Goal: Register for event/course

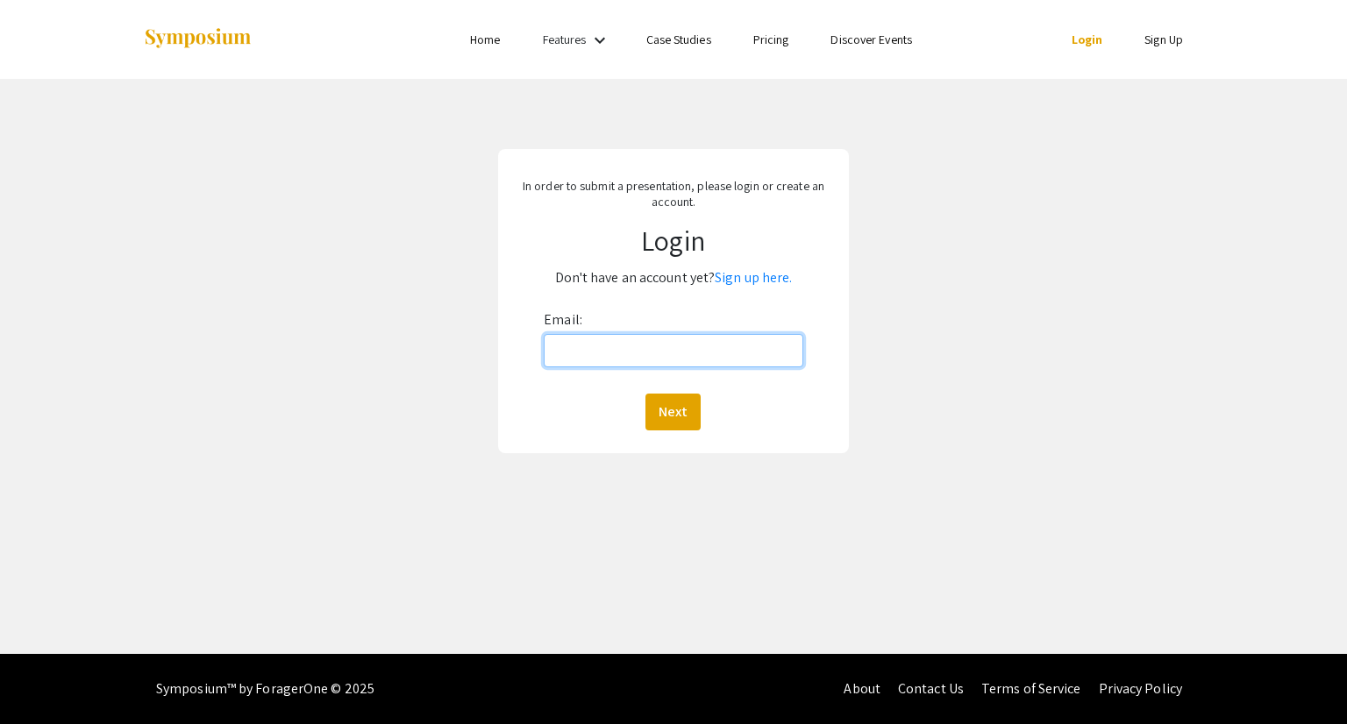
click at [584, 341] on input "Email:" at bounding box center [673, 350] width 259 height 33
type input "[EMAIL_ADDRESS][DOMAIN_NAME]"
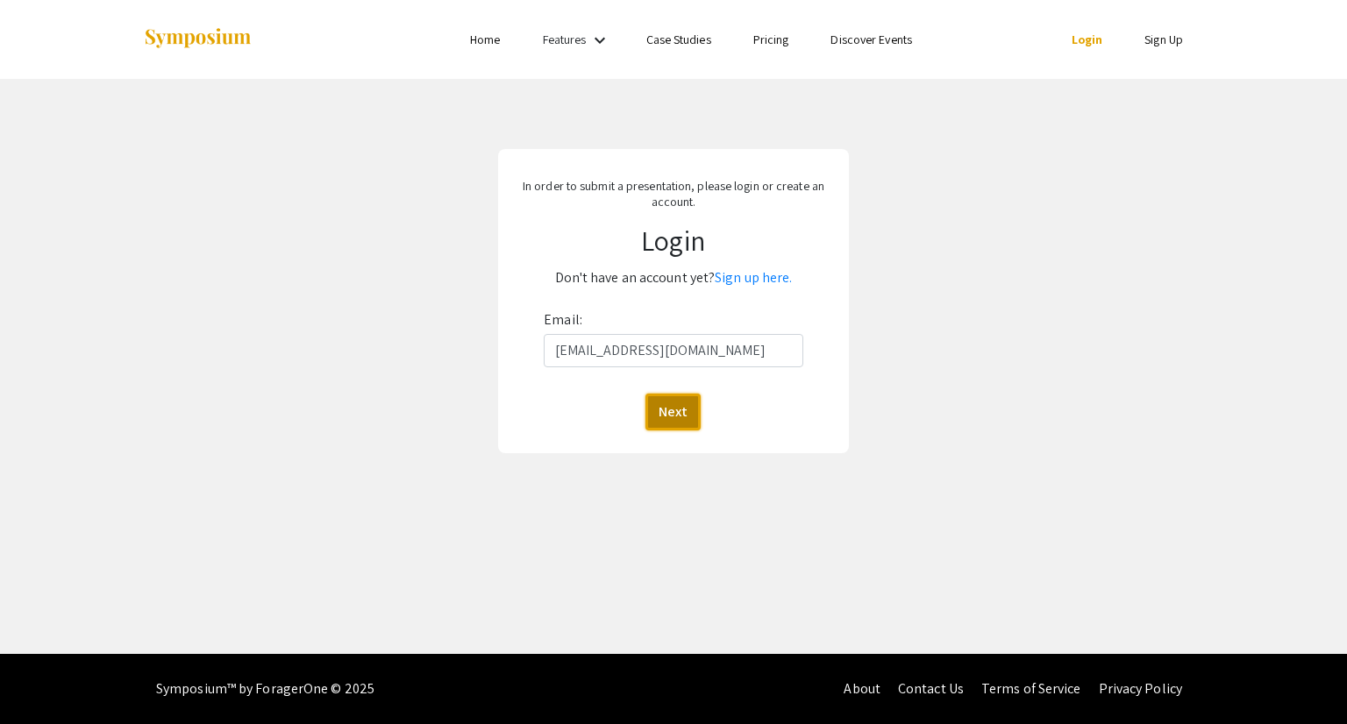
click at [678, 416] on button "Next" at bounding box center [672, 412] width 55 height 37
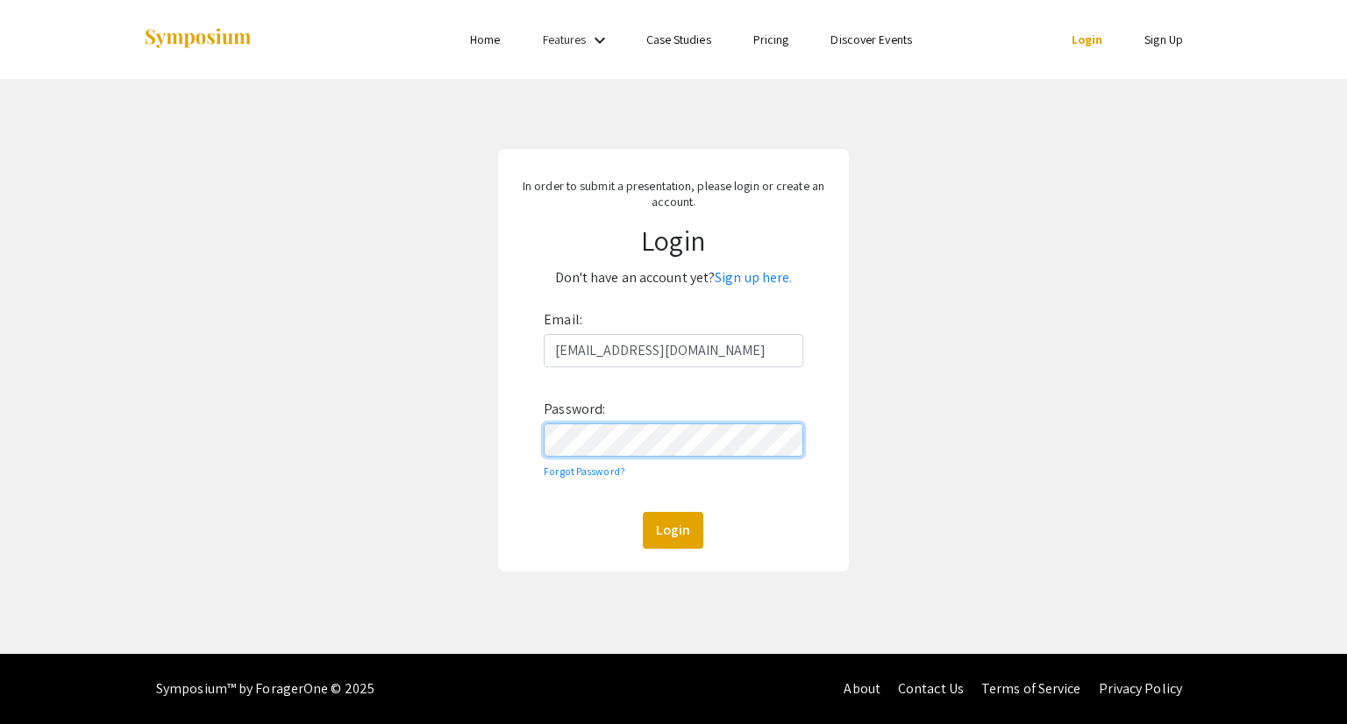
click at [643, 512] on button "Login" at bounding box center [673, 530] width 60 height 37
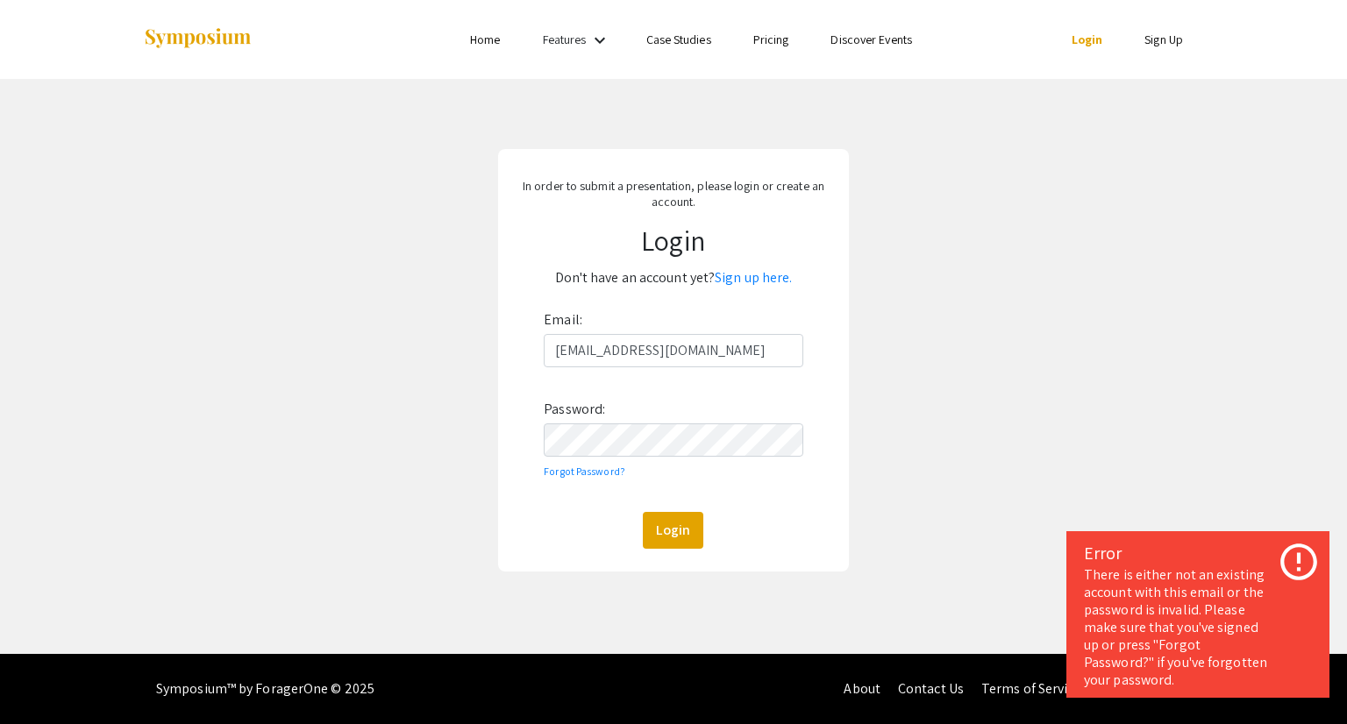
click at [767, 278] on link "Sign up here." at bounding box center [753, 277] width 77 height 18
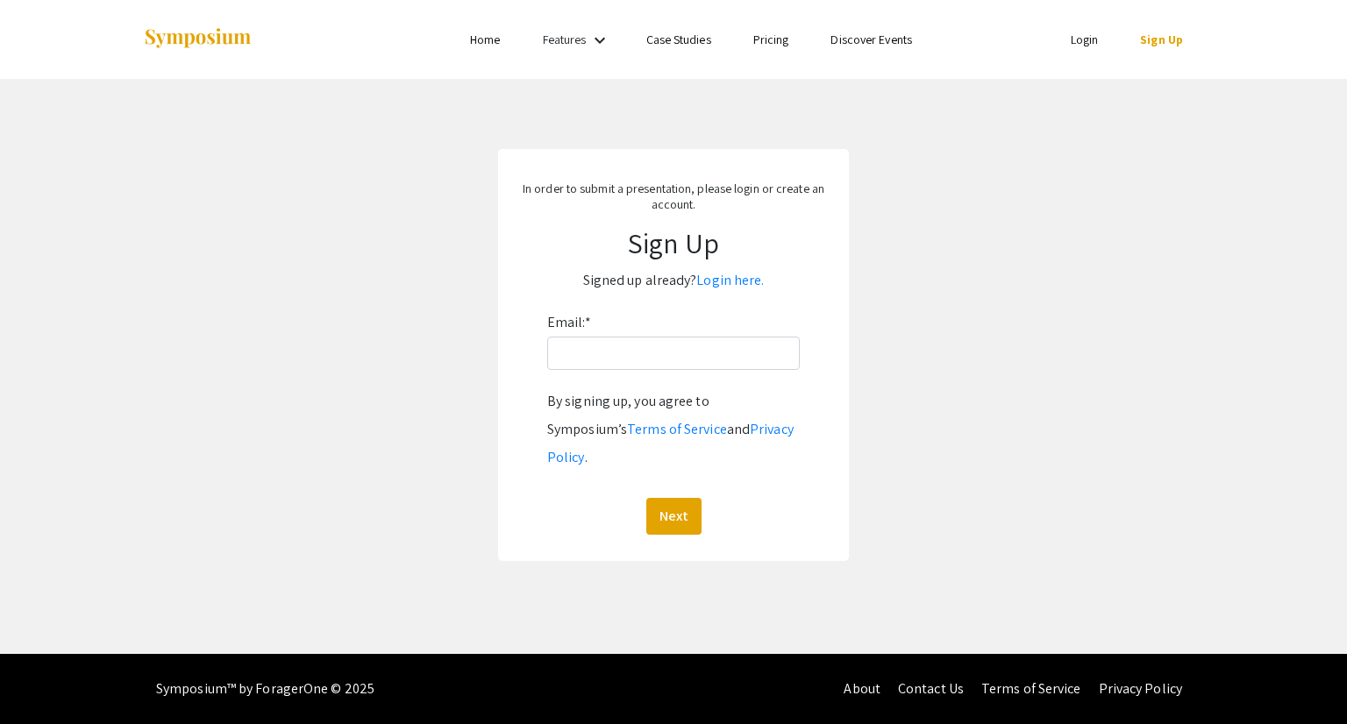
click at [1088, 39] on link "Login" at bounding box center [1084, 40] width 28 height 16
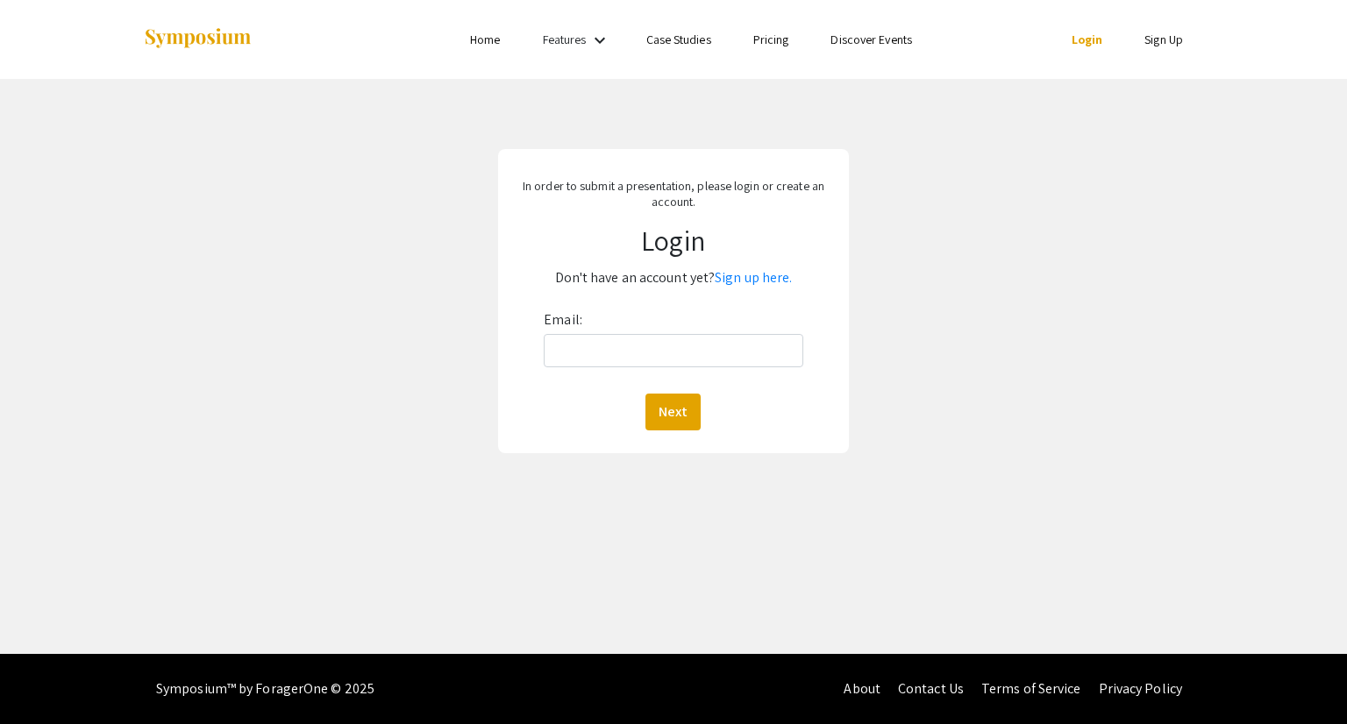
click at [744, 274] on link "Sign up here." at bounding box center [753, 277] width 77 height 18
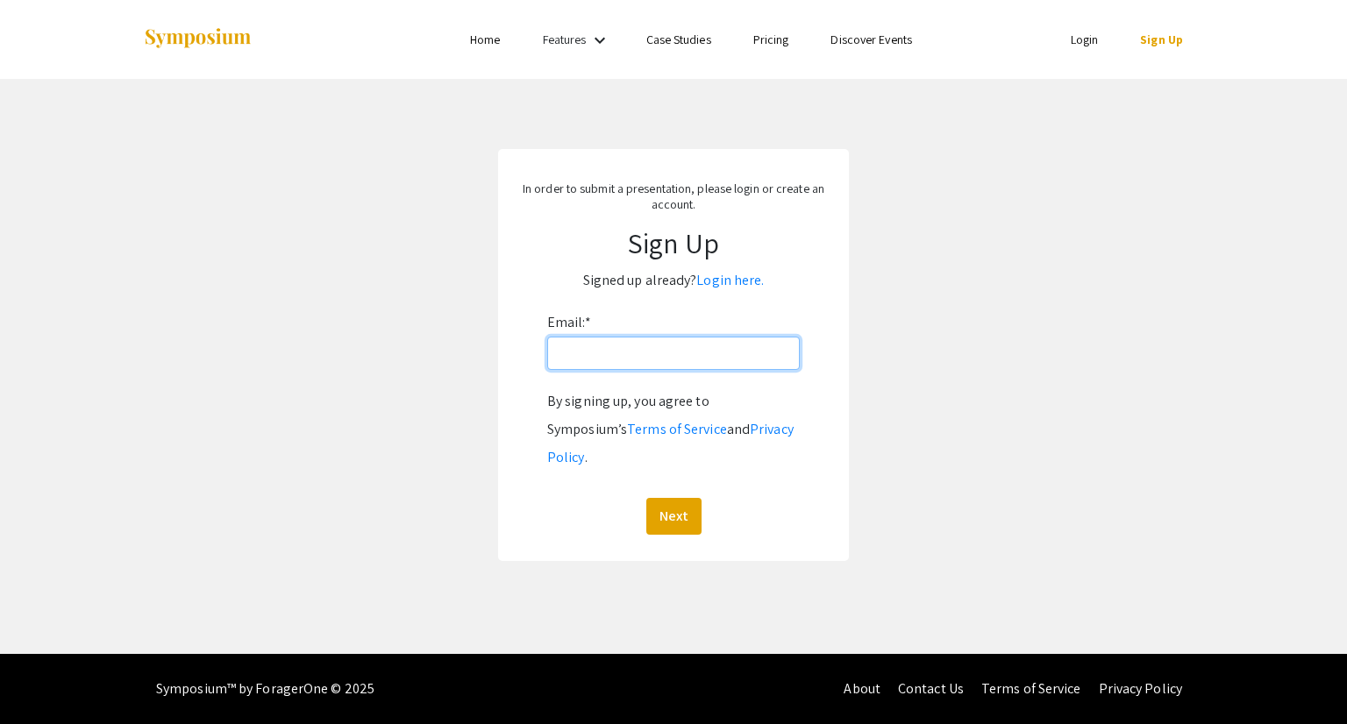
click at [682, 345] on input "Email: *" at bounding box center [673, 353] width 252 height 33
type input "[EMAIL_ADDRESS][DOMAIN_NAME]"
click at [677, 498] on button "Next" at bounding box center [673, 516] width 55 height 37
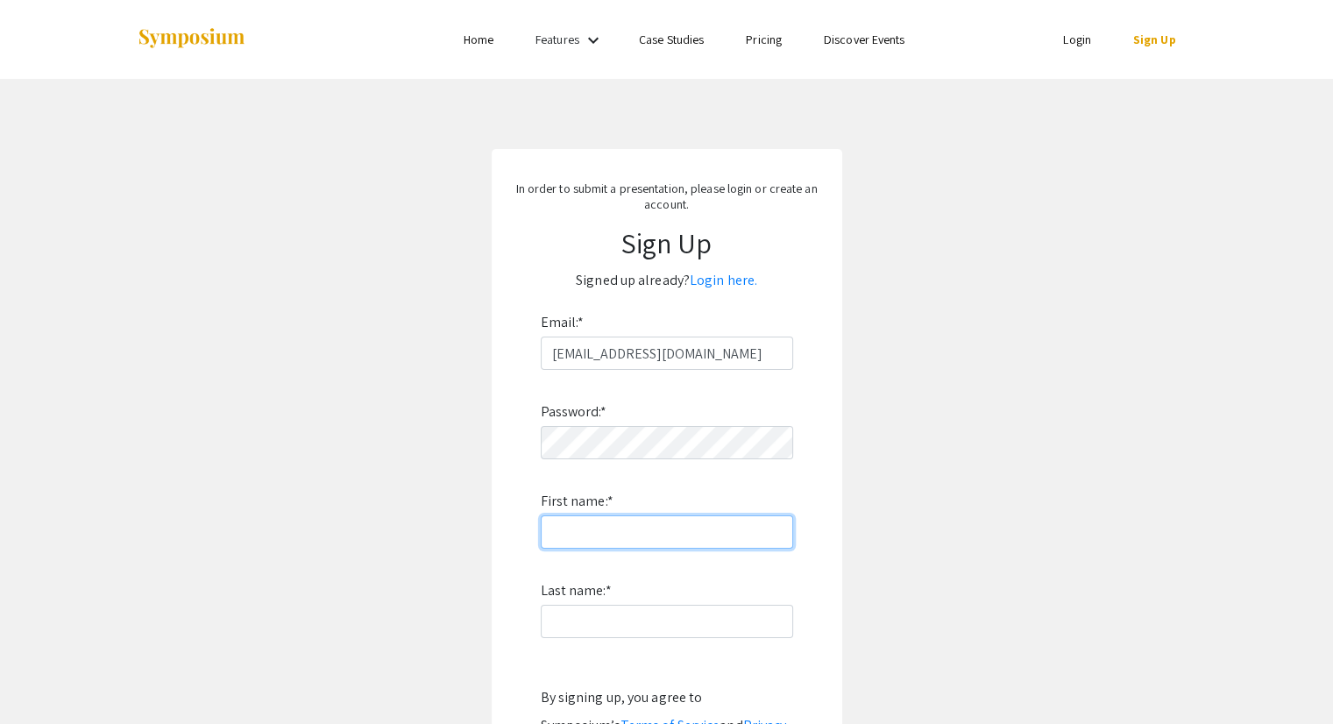
click at [652, 527] on input "First name: *" at bounding box center [667, 532] width 252 height 33
type input "[PERSON_NAME]"
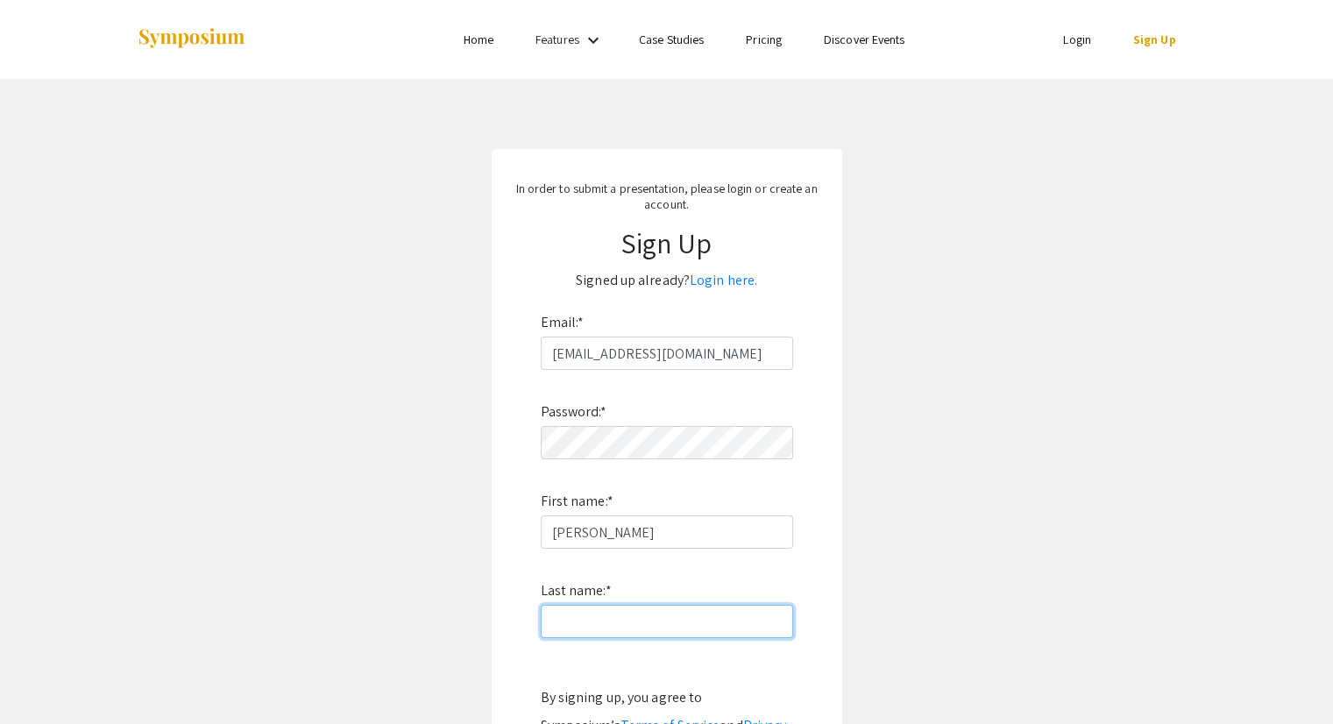
click at [675, 608] on input "Last name: *" at bounding box center [667, 621] width 252 height 33
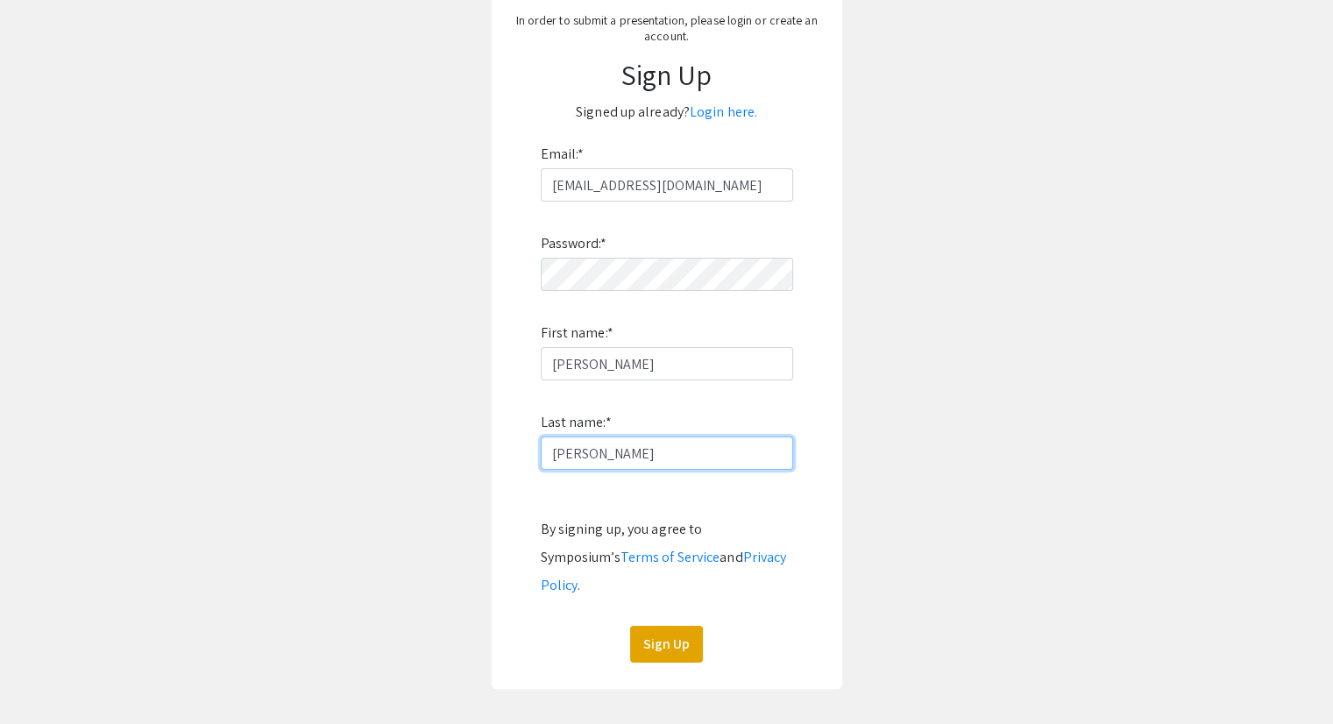
scroll to position [175, 0]
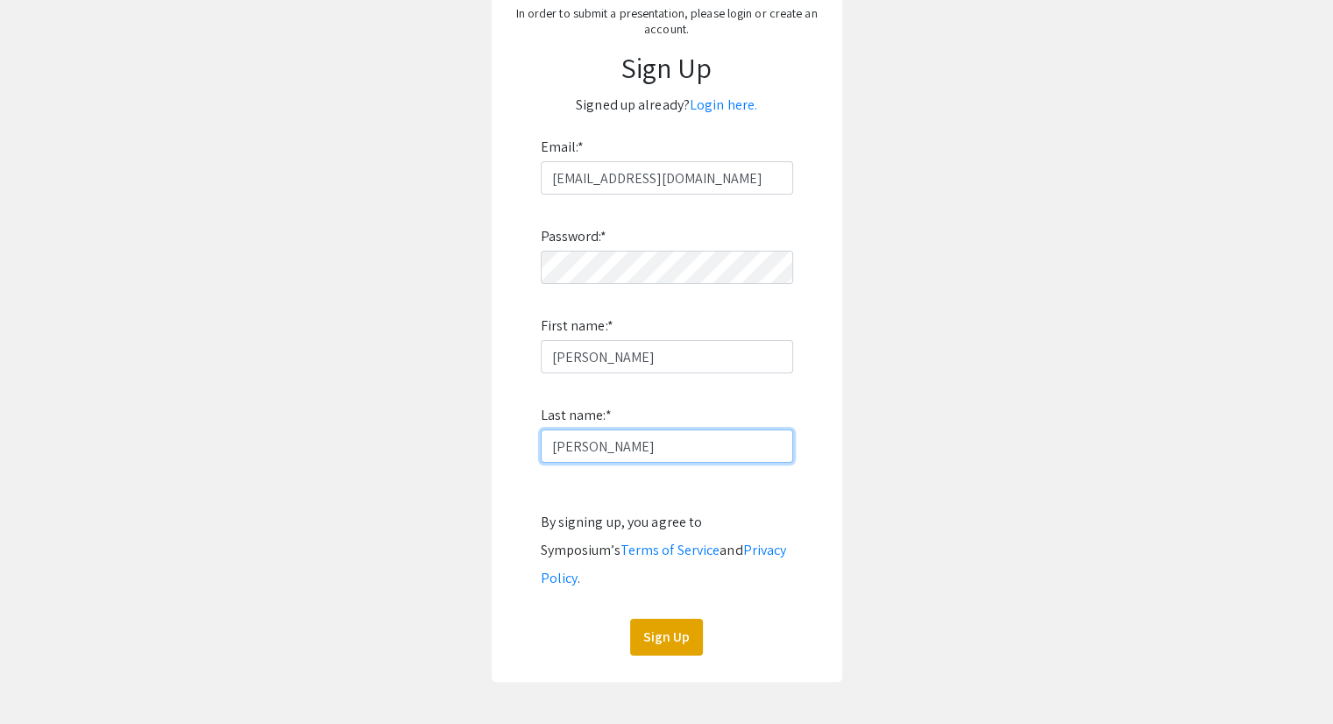
type input "[PERSON_NAME]"
click at [688, 619] on button "Sign Up" at bounding box center [666, 637] width 73 height 37
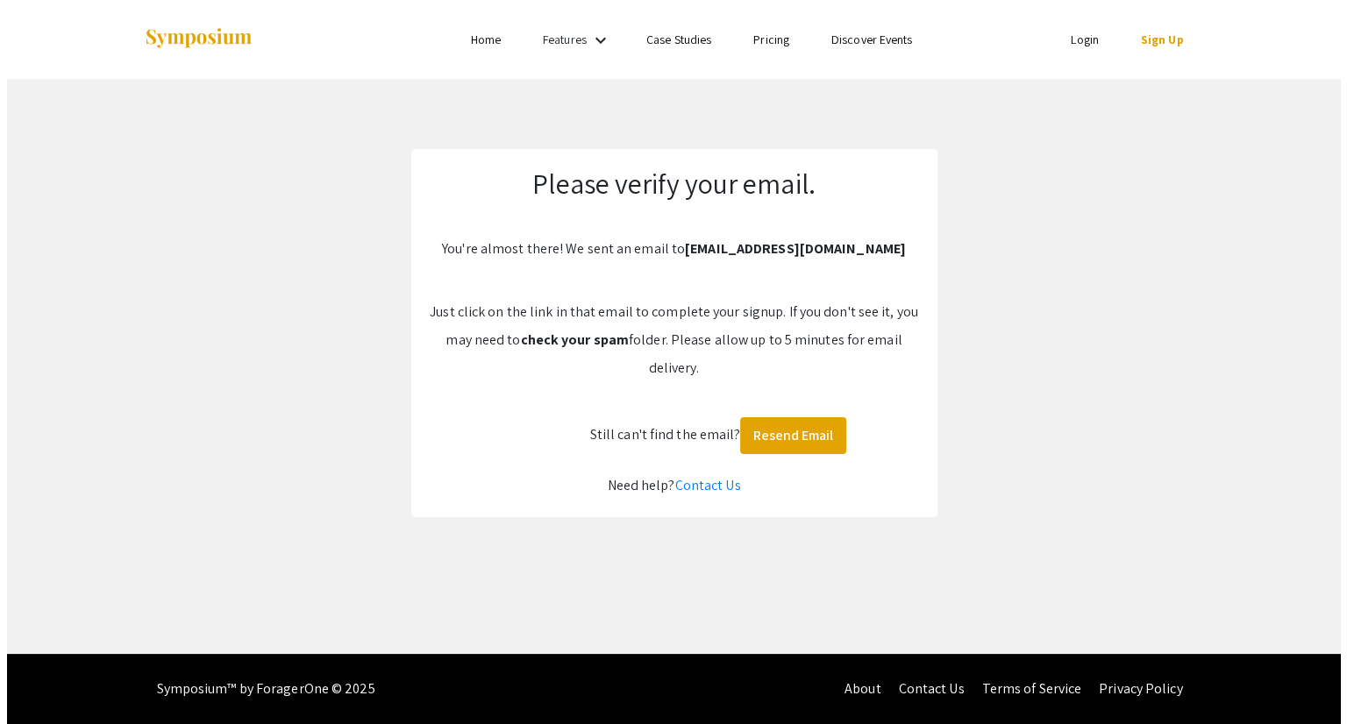
scroll to position [0, 0]
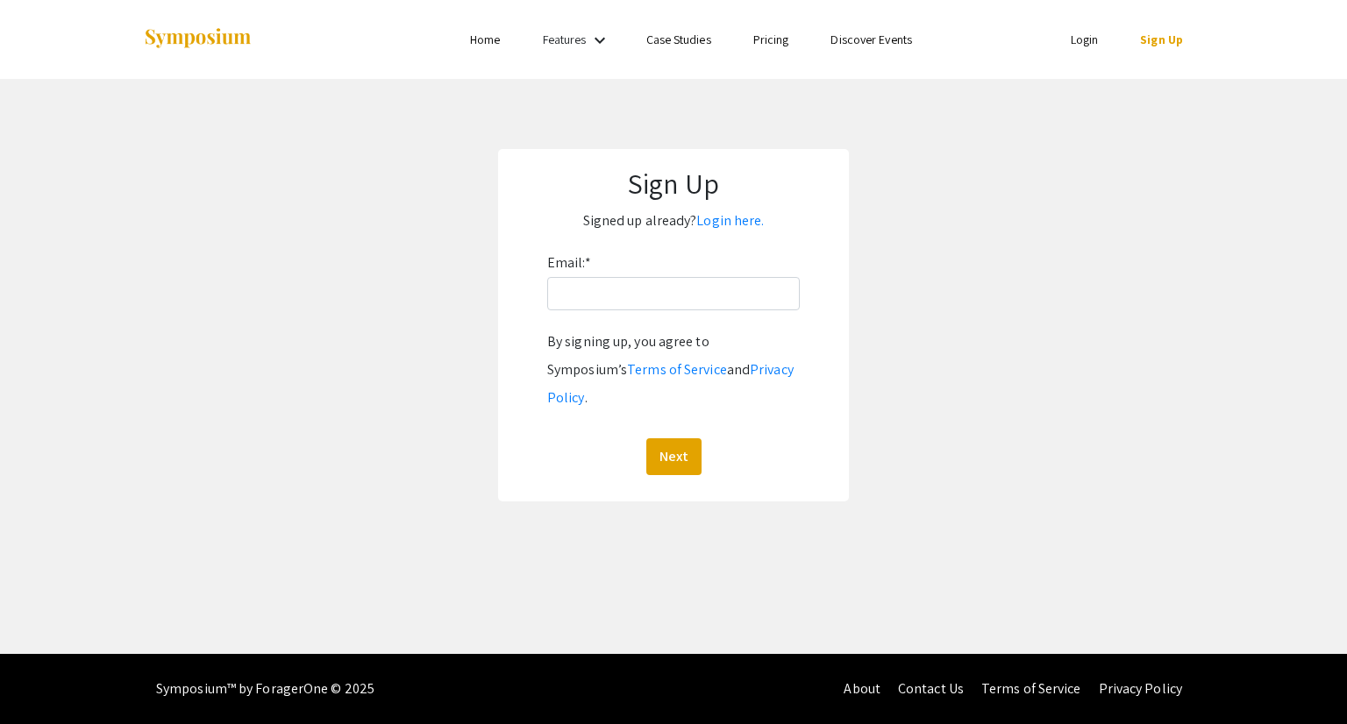
click at [738, 215] on link "Login here." at bounding box center [730, 220] width 68 height 18
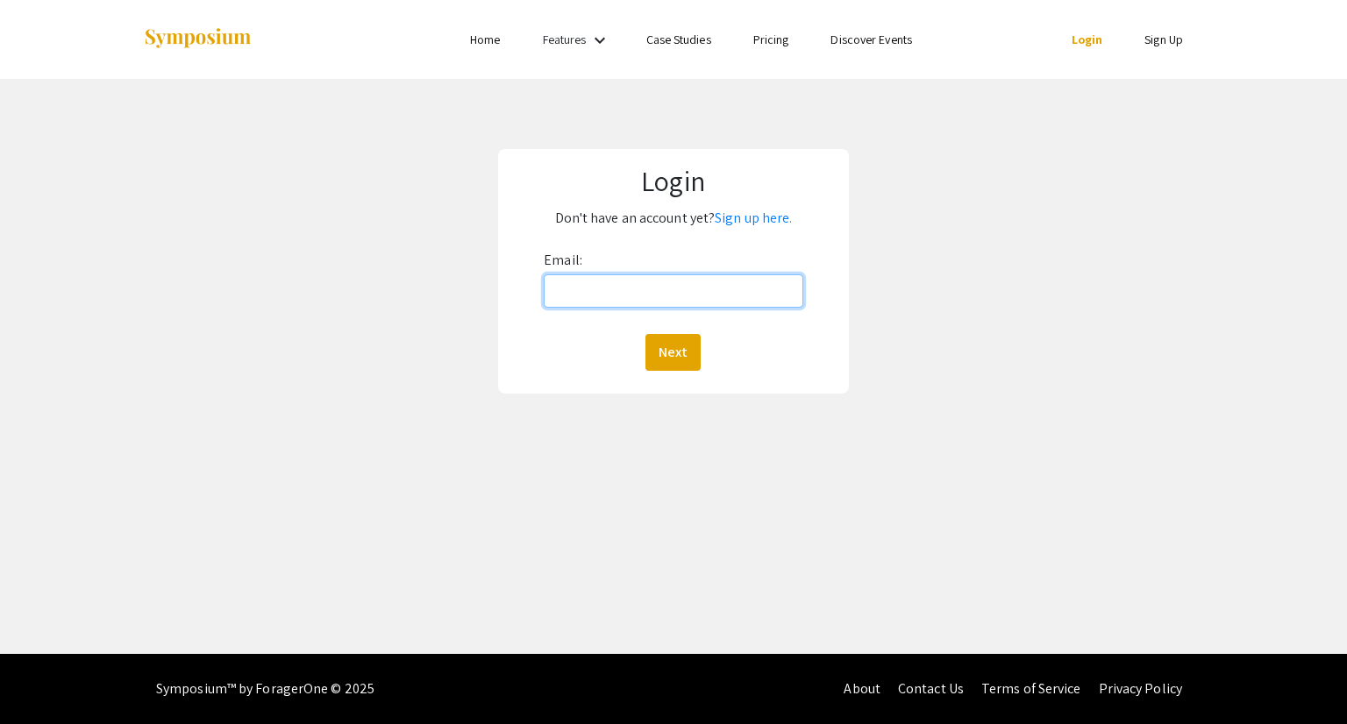
click at [651, 285] on input "Email:" at bounding box center [673, 290] width 259 height 33
type input "[EMAIL_ADDRESS][DOMAIN_NAME]"
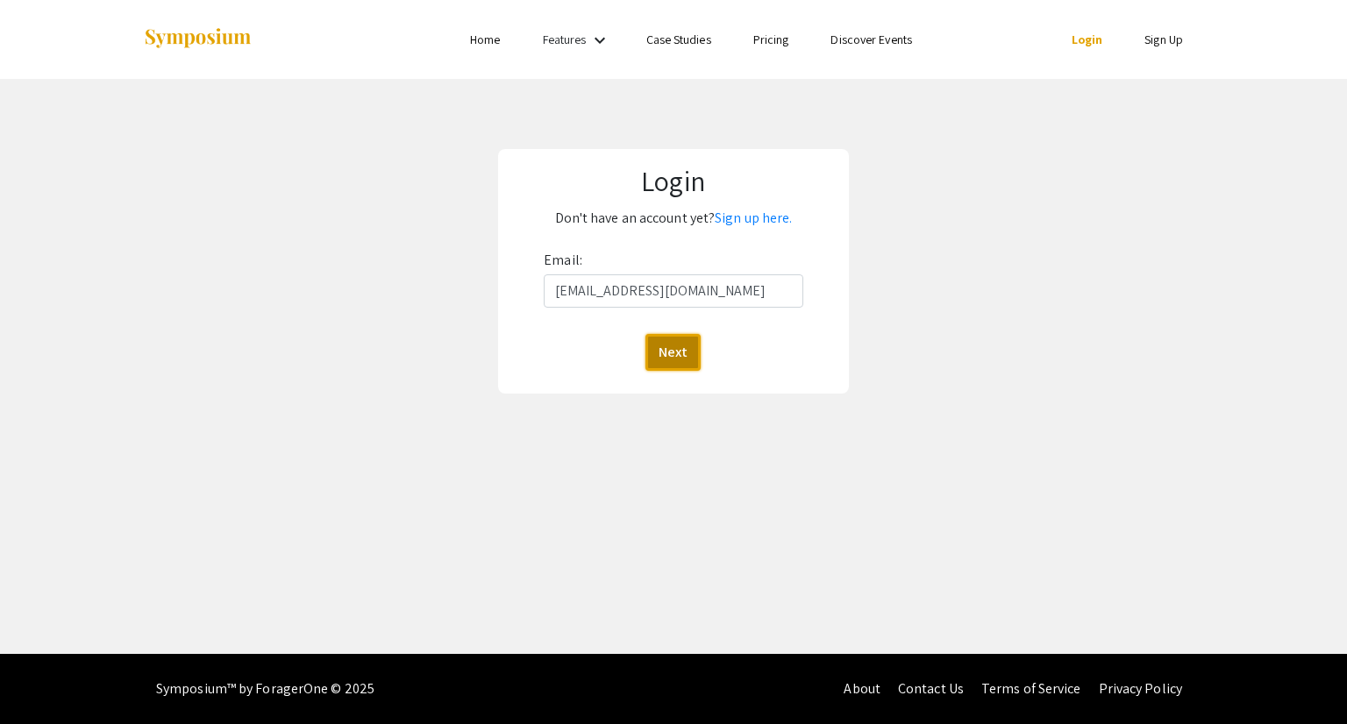
click at [663, 343] on button "Next" at bounding box center [672, 352] width 55 height 37
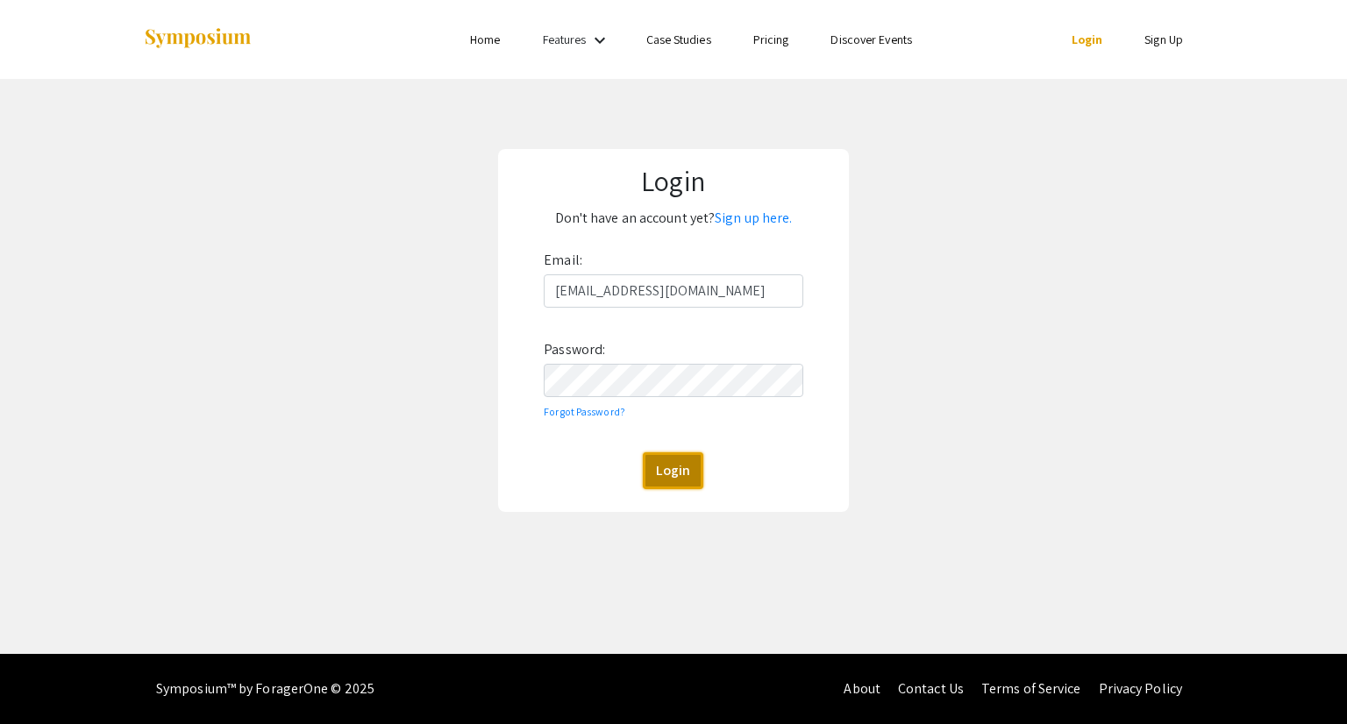
click at [670, 469] on button "Login" at bounding box center [673, 470] width 60 height 37
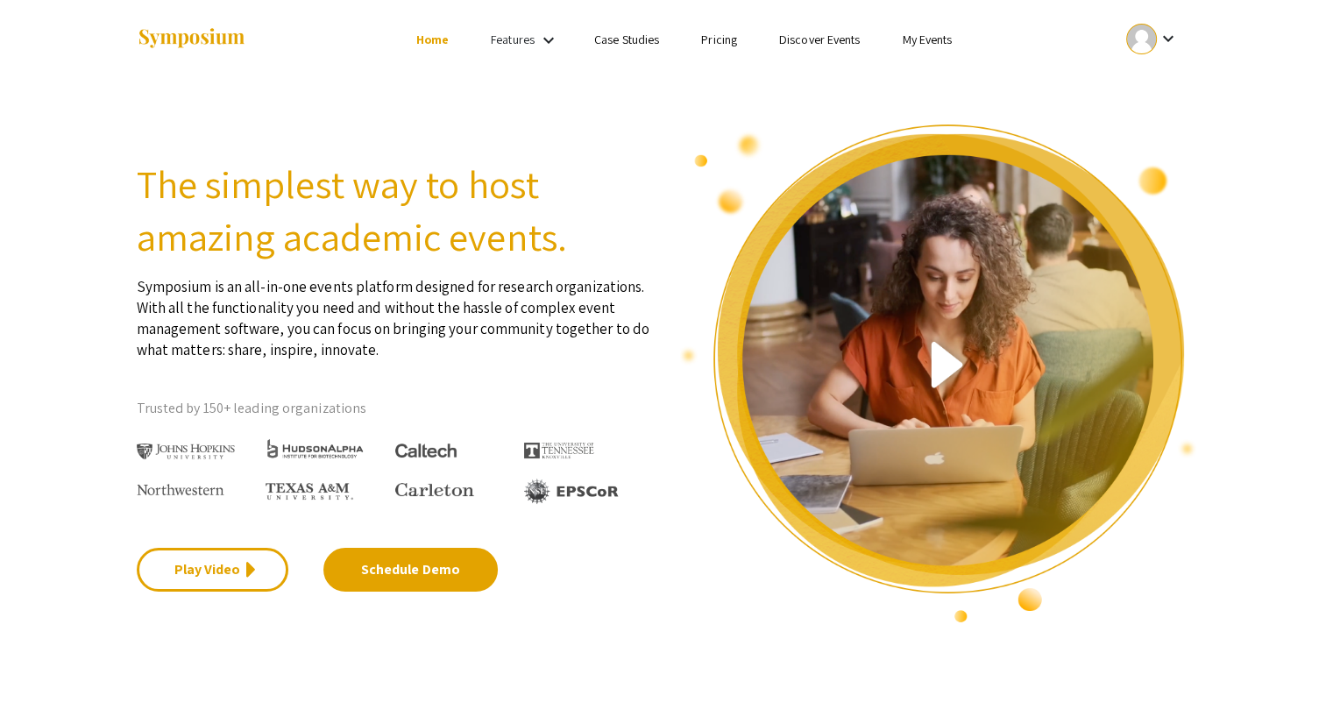
click at [534, 39] on div "Features keyboard_arrow_down" at bounding box center [526, 40] width 70 height 23
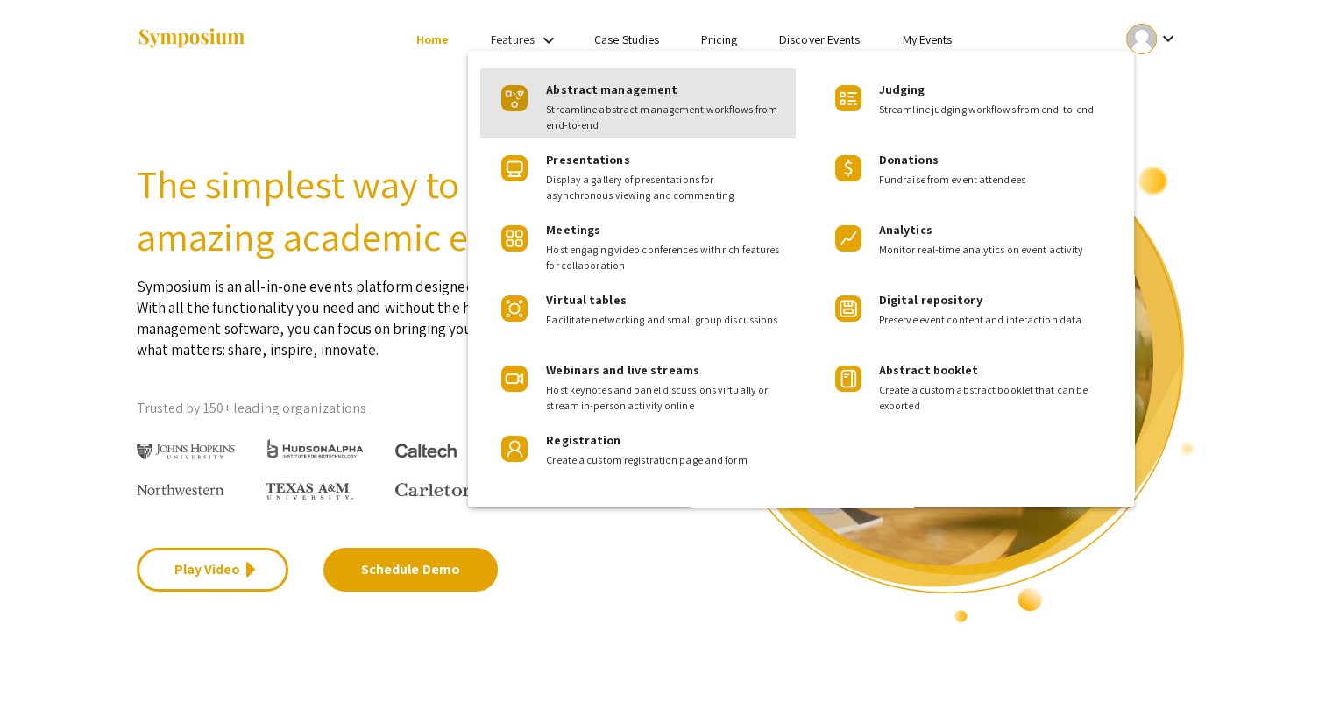
click at [572, 113] on span "Streamline abstract management workflows from end-to-end" at bounding box center [664, 118] width 236 height 32
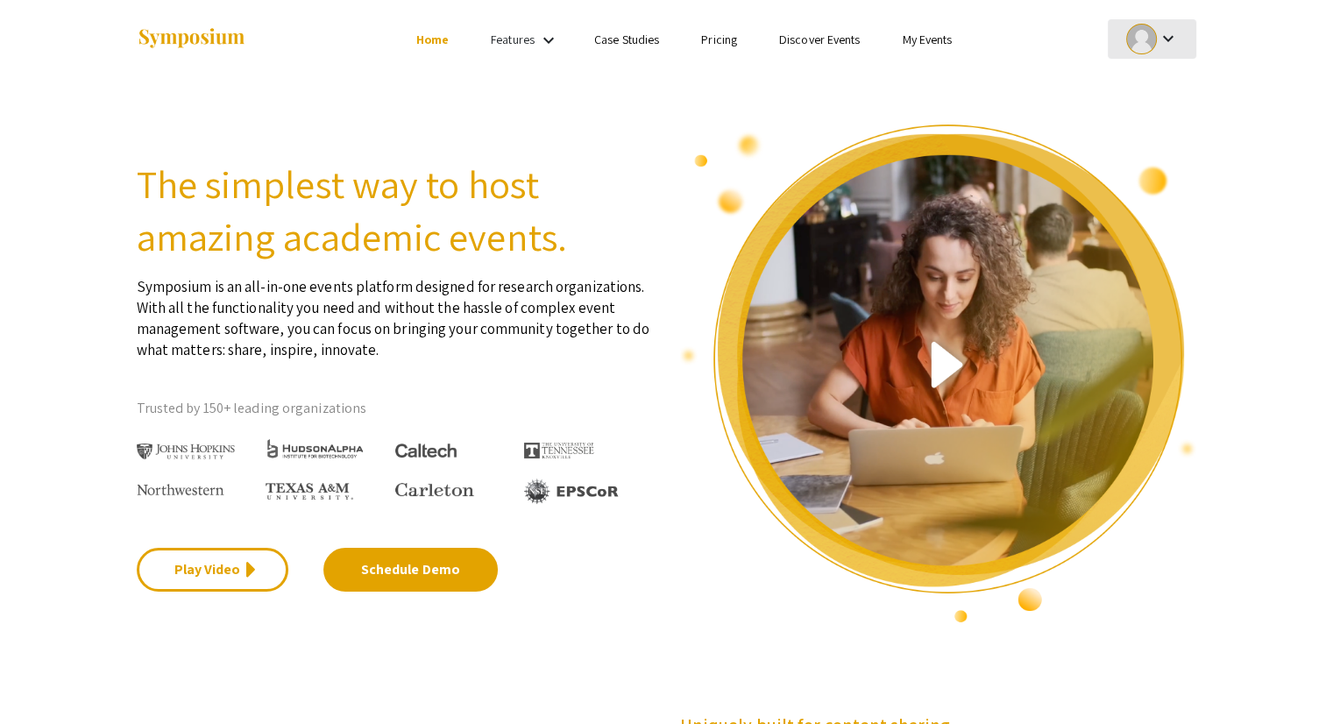
click at [1179, 29] on div "keyboard_arrow_down" at bounding box center [1152, 38] width 60 height 39
click at [1151, 115] on button "My Submissions" at bounding box center [1162, 129] width 108 height 42
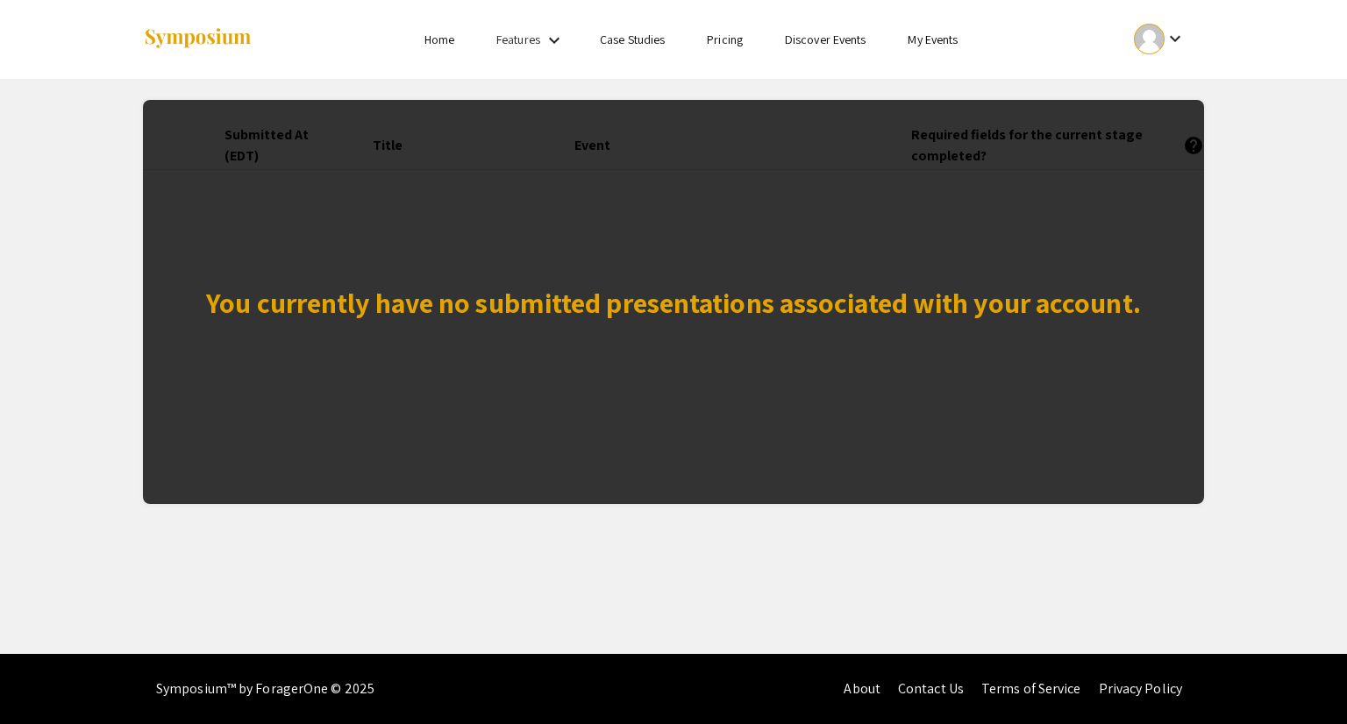
click at [1218, 121] on app-my-submissions "You currently have no submitted presentations associated with your account. Sub…" at bounding box center [673, 291] width 1347 height 425
click at [1172, 26] on div "keyboard_arrow_down" at bounding box center [1159, 38] width 60 height 39
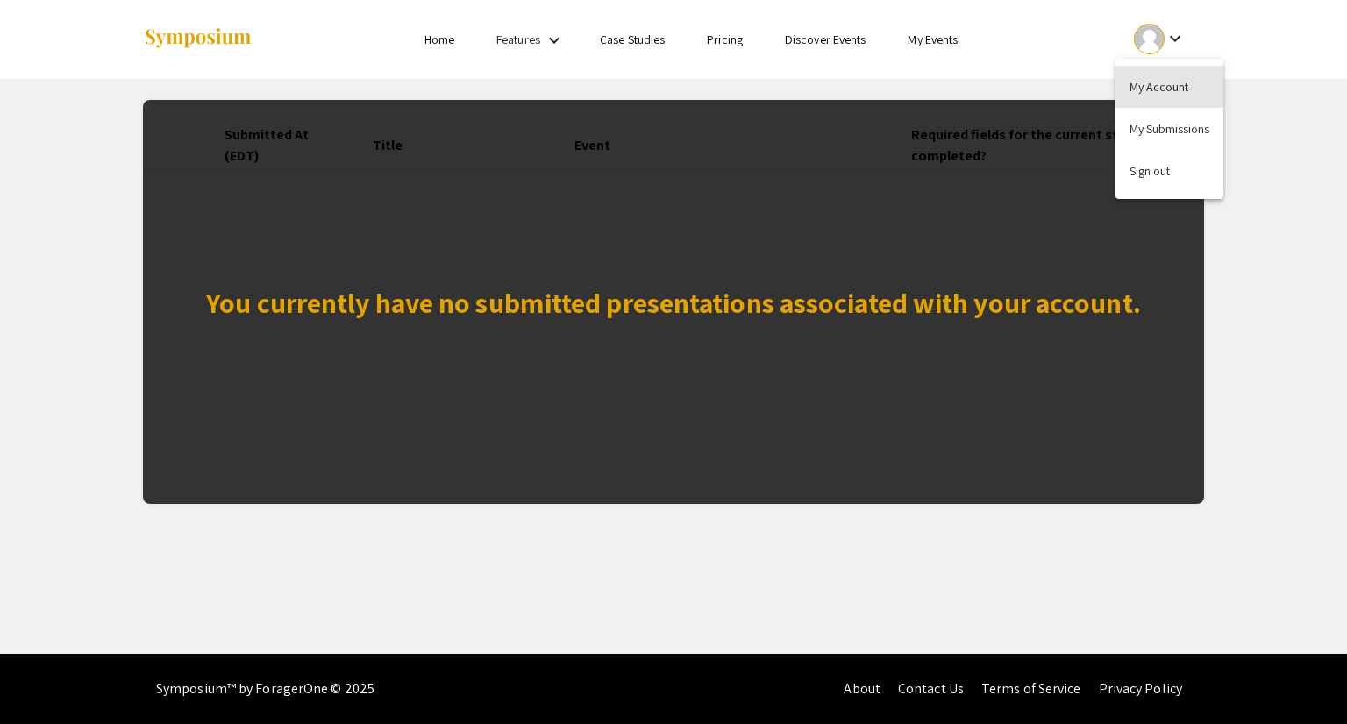
click at [1170, 85] on button "My Account" at bounding box center [1169, 87] width 108 height 42
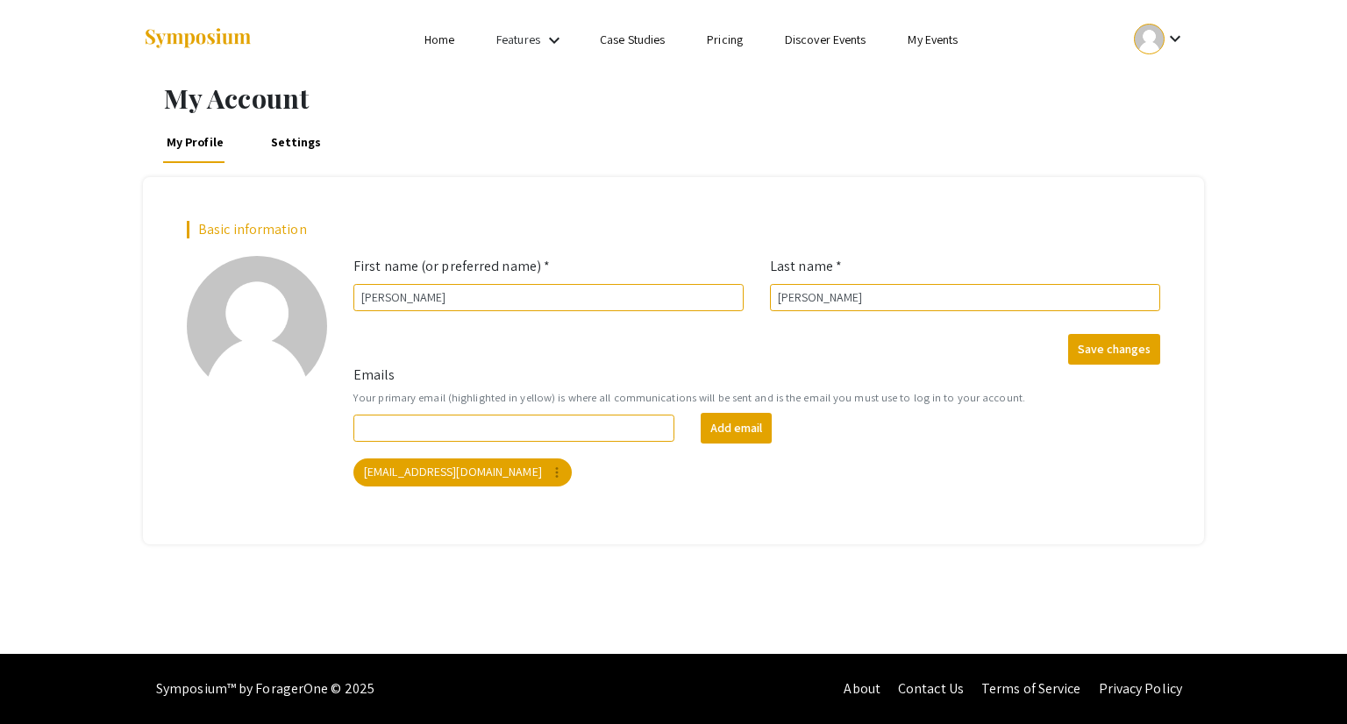
click at [442, 40] on link "Home" at bounding box center [439, 40] width 30 height 16
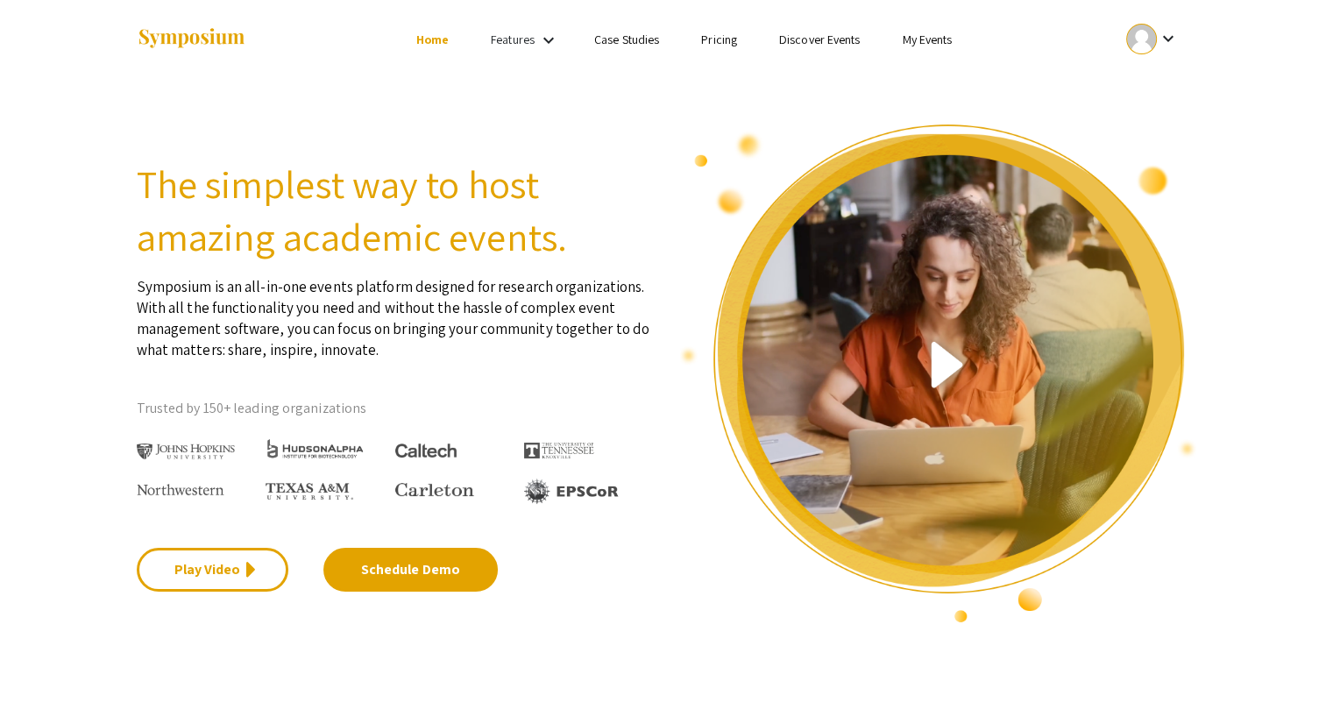
click at [814, 46] on link "Discover Events" at bounding box center [820, 40] width 82 height 16
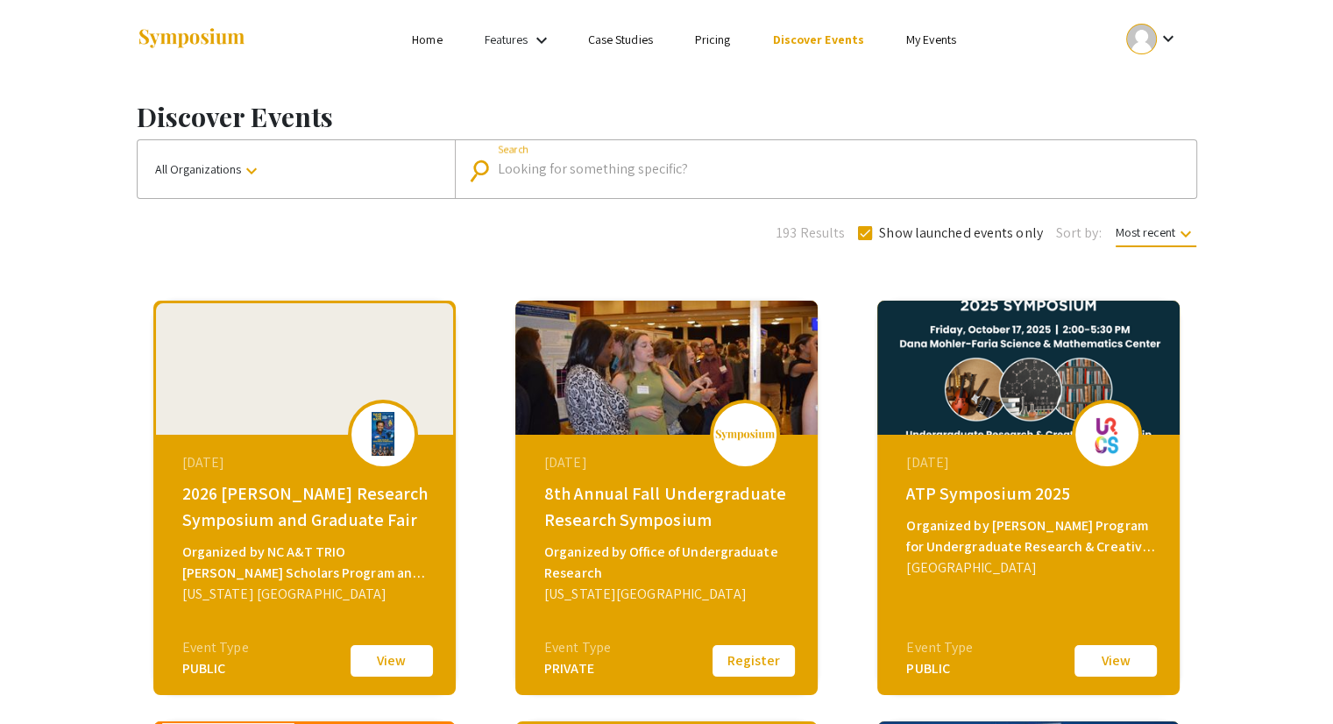
click at [582, 176] on input "Search" at bounding box center [835, 169] width 675 height 16
type input "charlotte"
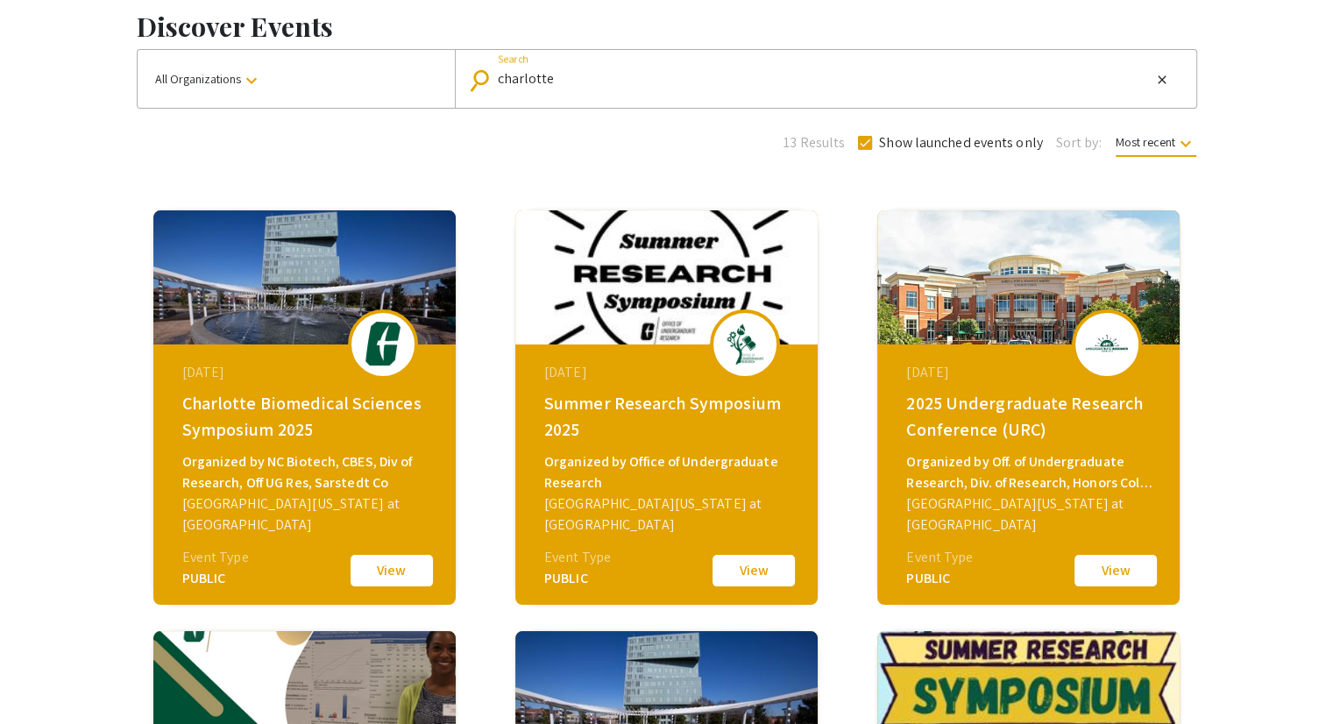
scroll to position [88, 0]
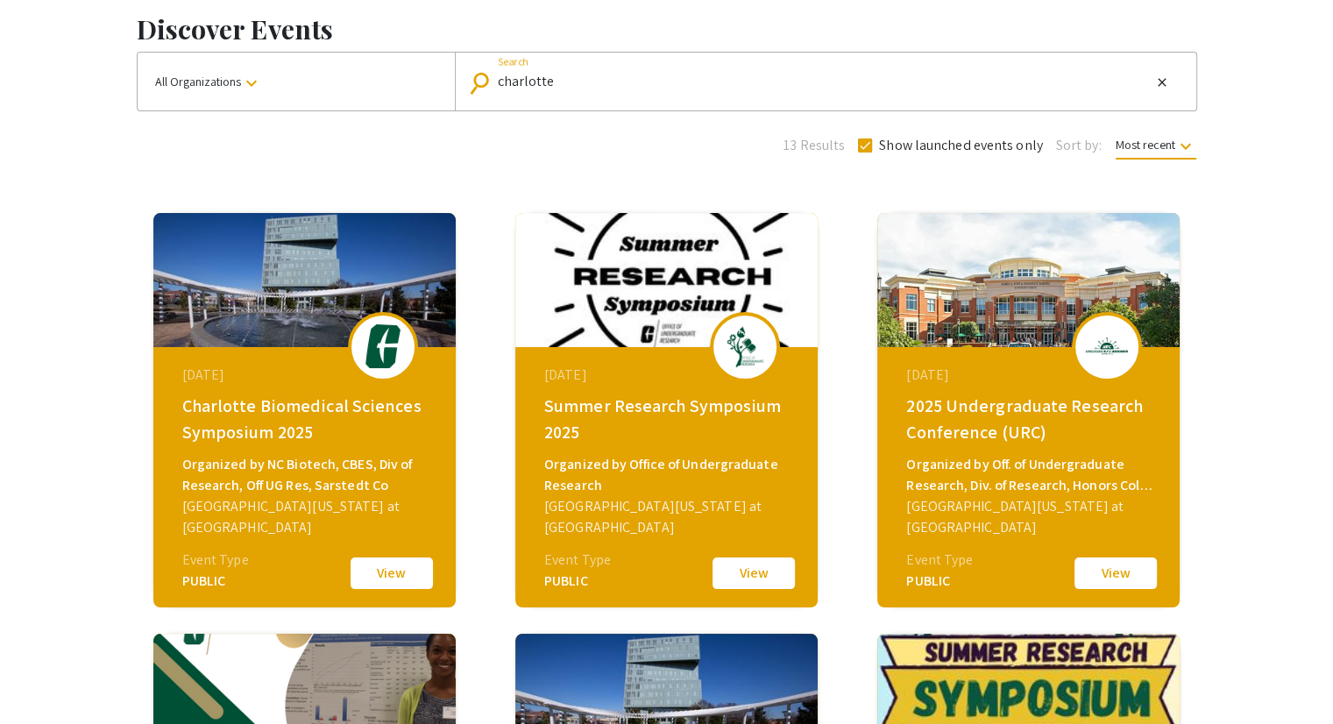
click at [1114, 571] on button "View" at bounding box center [1116, 573] width 88 height 37
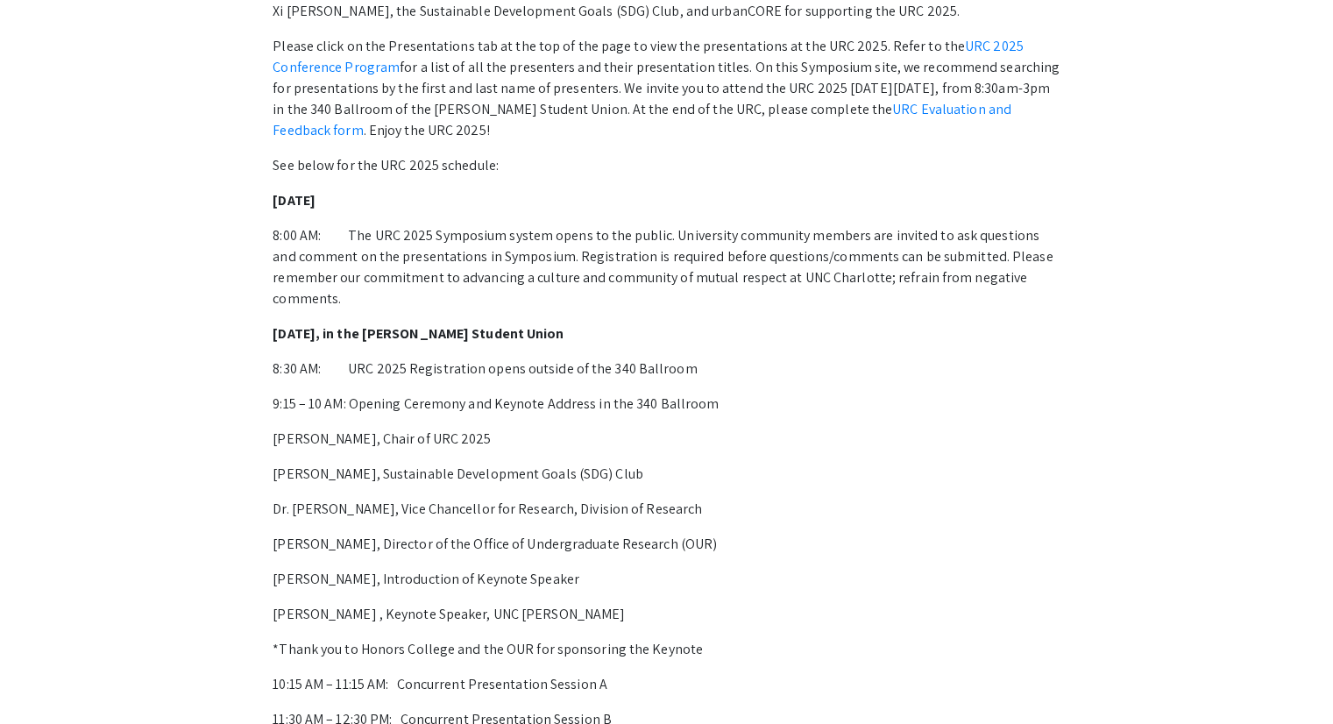
scroll to position [722, 0]
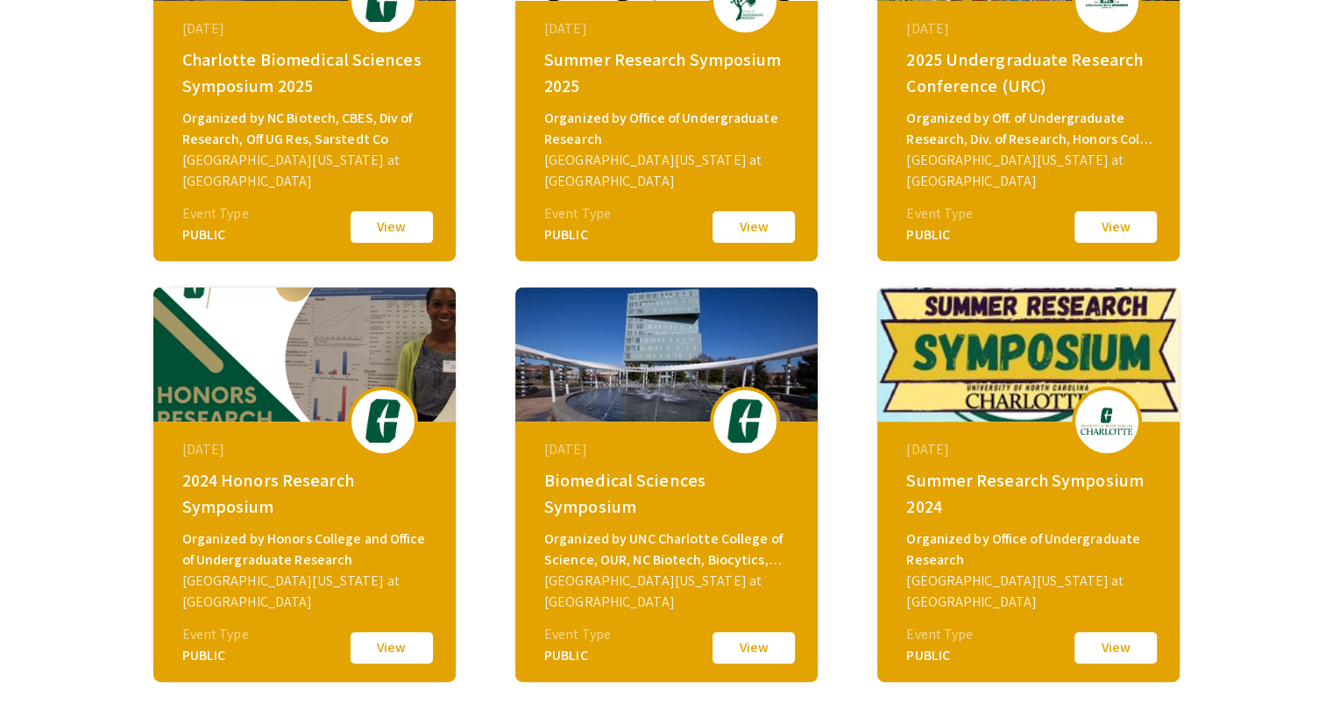
scroll to position [88, 0]
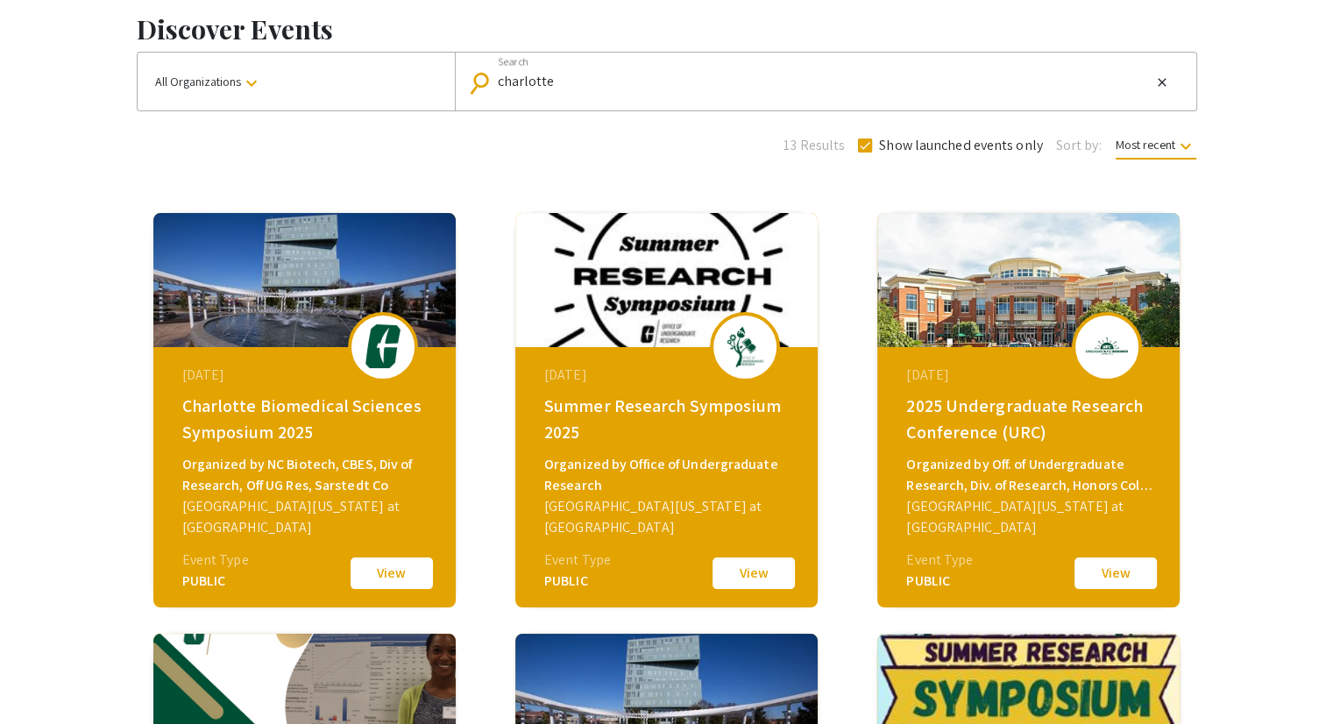
click at [865, 140] on span at bounding box center [865, 146] width 14 height 14
click at [865, 153] on input "Show launched events only" at bounding box center [864, 153] width 1 height 1
checkbox input "false"
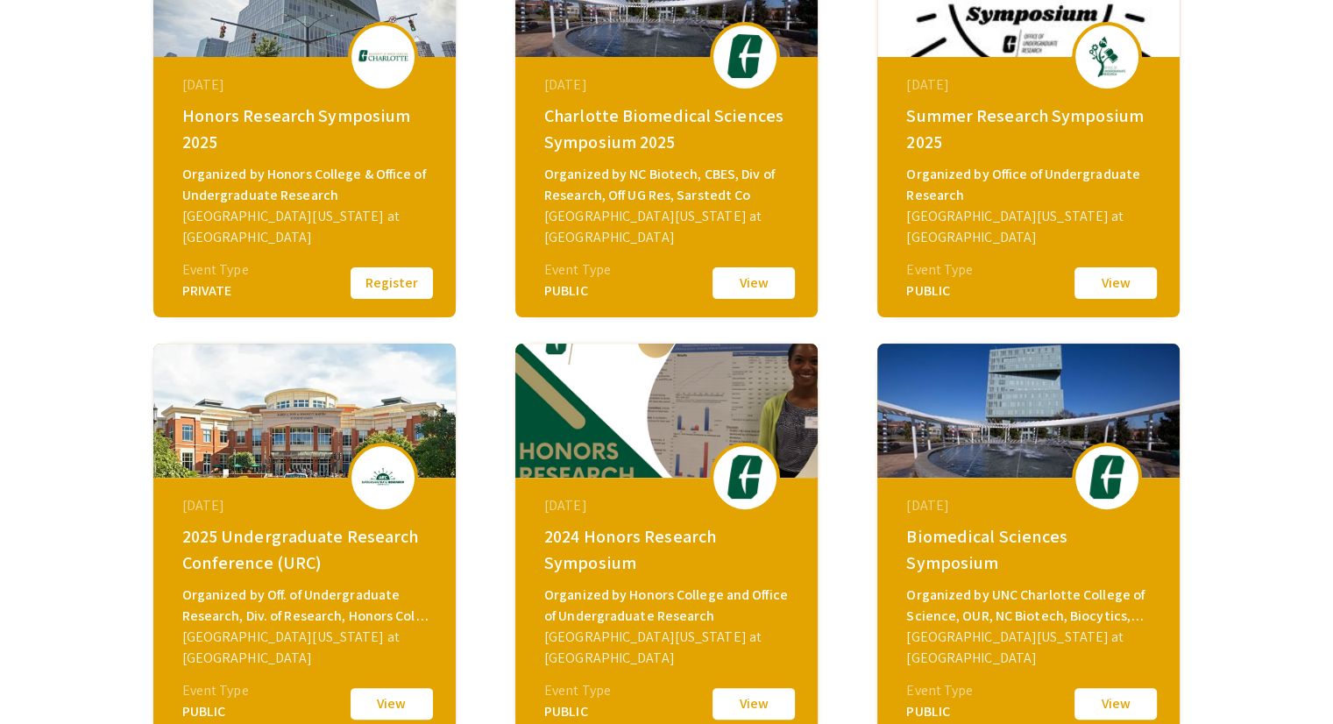
scroll to position [263, 0]
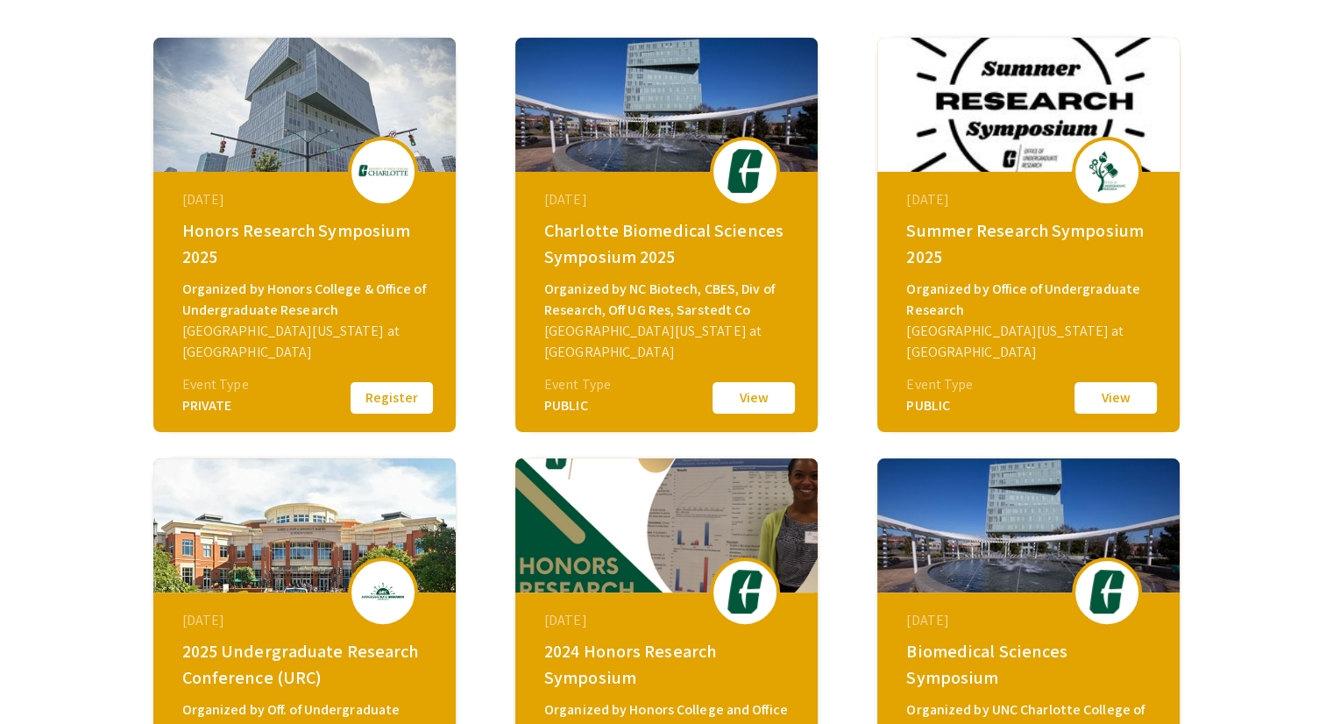
click at [1099, 387] on button "View" at bounding box center [1116, 398] width 88 height 37
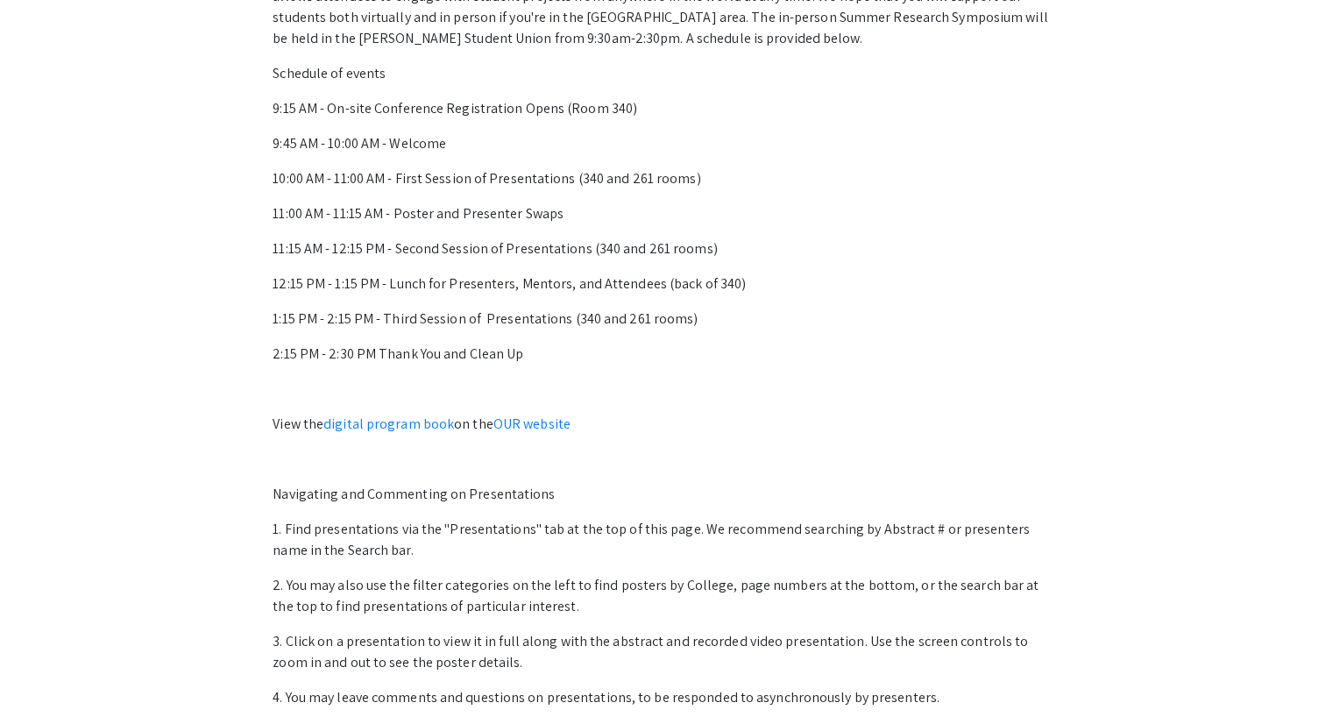
scroll to position [964, 0]
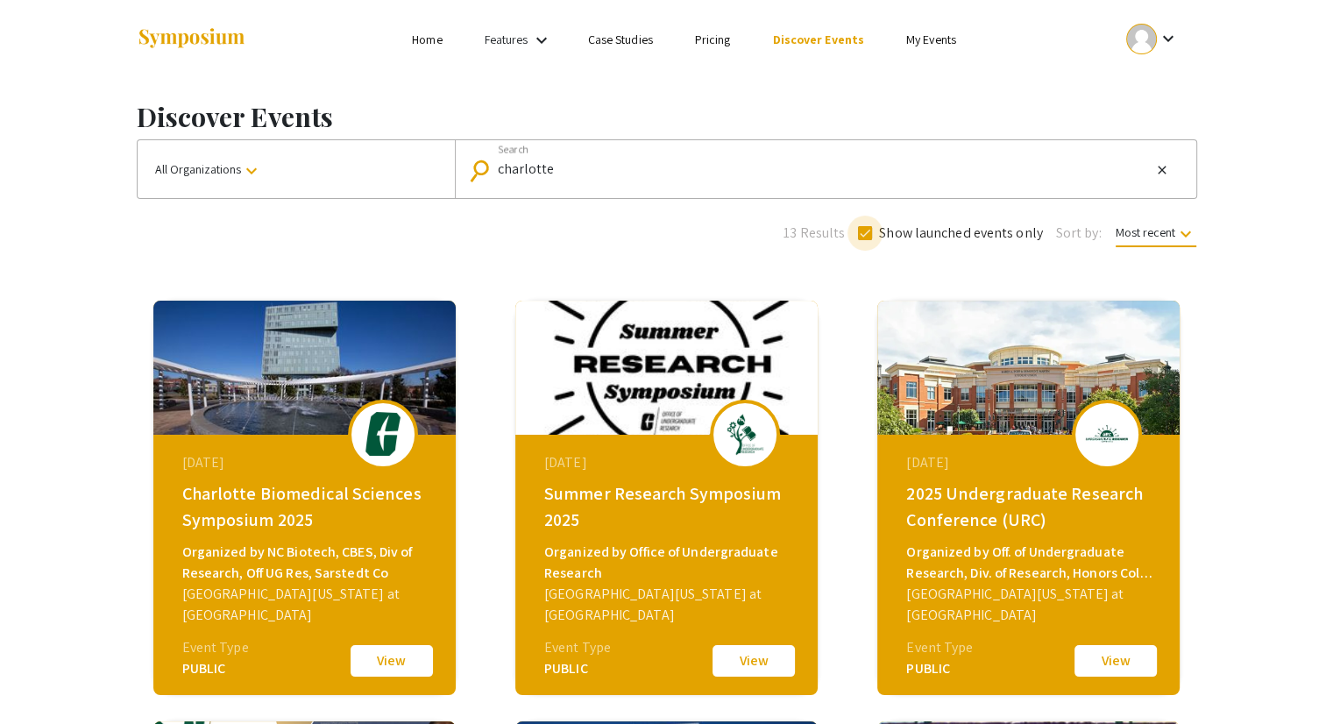
click at [859, 237] on span at bounding box center [865, 233] width 14 height 14
click at [864, 240] on input "Show launched events only" at bounding box center [864, 240] width 1 height 1
click at [664, 234] on div "13 Results Show launched events only Sort by: Most recent keyboard_arrow_down" at bounding box center [667, 230] width 1087 height 27
click at [870, 233] on span at bounding box center [865, 233] width 14 height 14
click at [865, 240] on input "Show launched events only" at bounding box center [864, 240] width 1 height 1
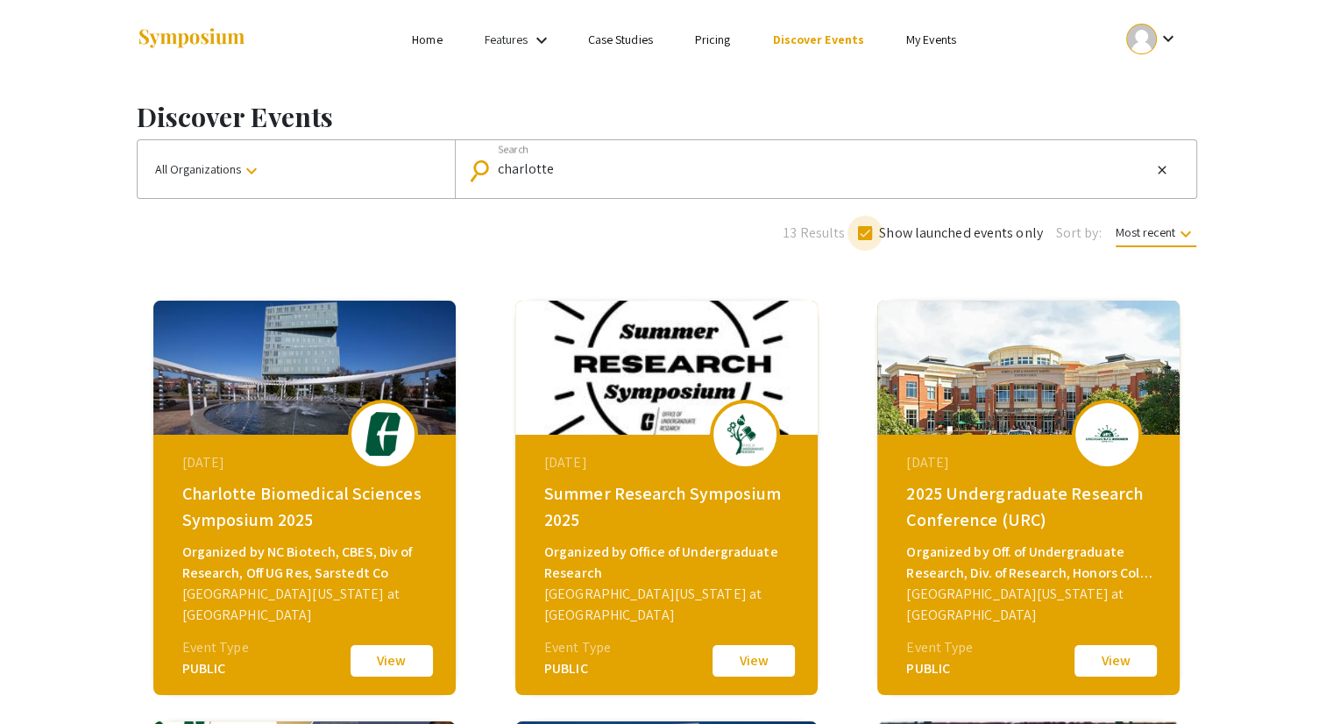
click at [865, 232] on span at bounding box center [865, 233] width 14 height 14
click at [865, 240] on input "Show launched events only" at bounding box center [864, 240] width 1 height 1
checkbox input "false"
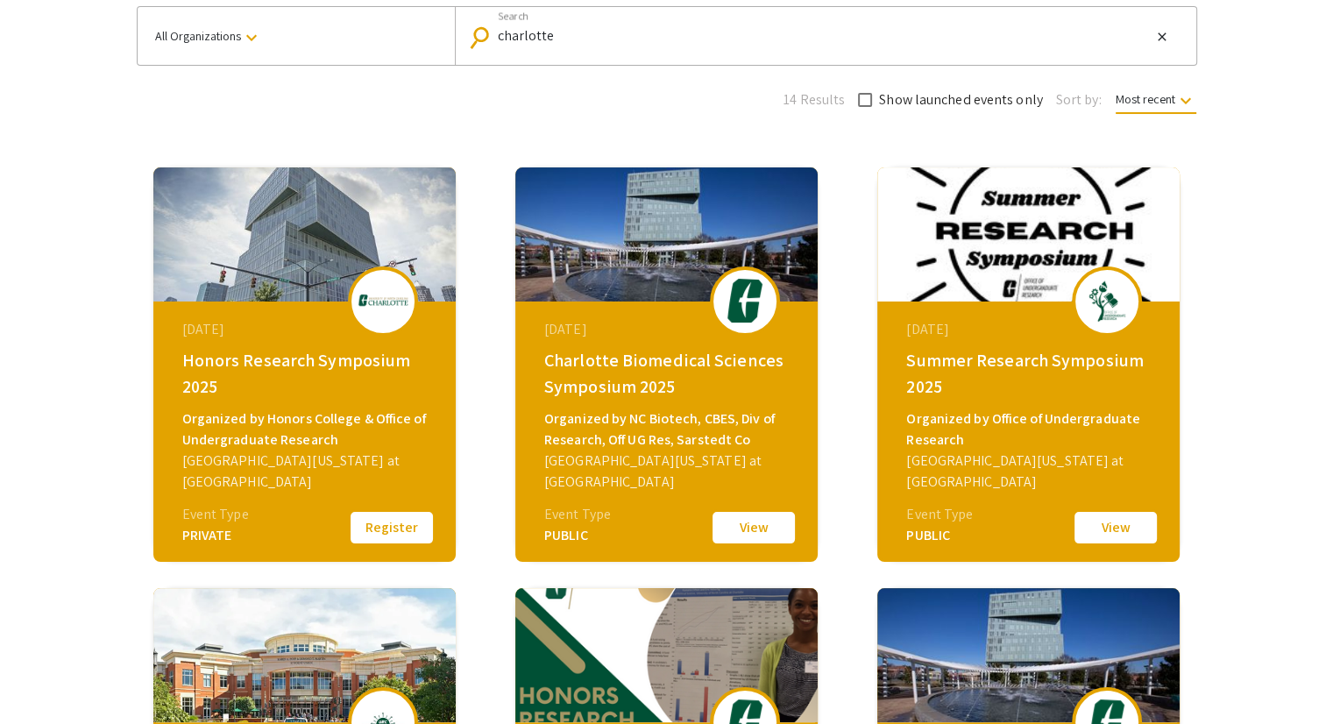
scroll to position [263, 0]
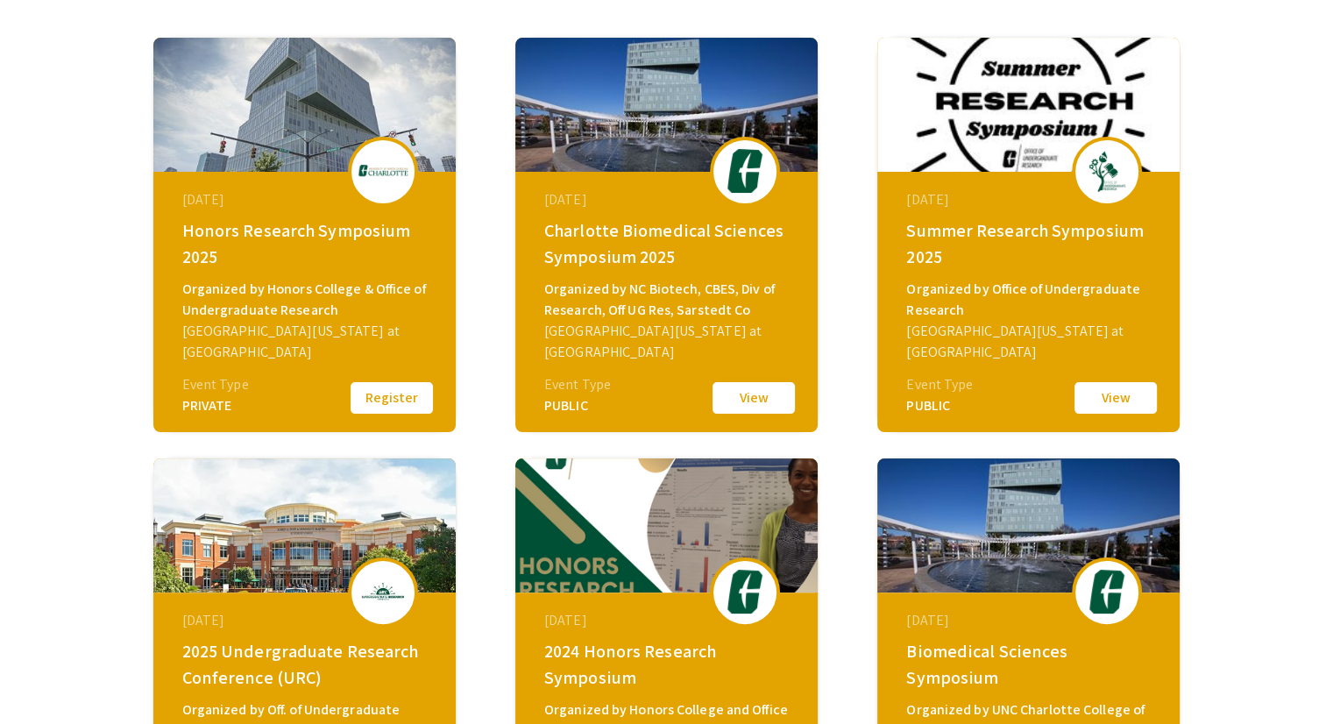
click at [726, 394] on button "View" at bounding box center [754, 398] width 88 height 37
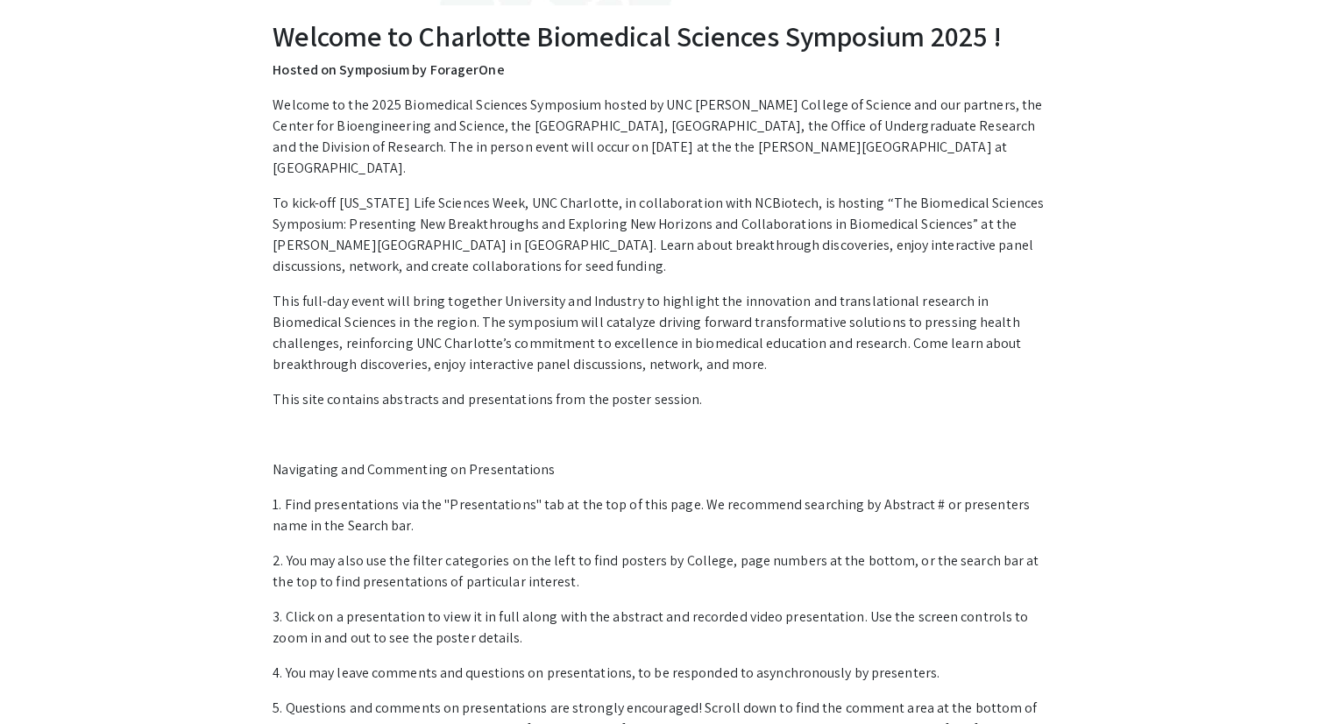
scroll to position [125, 0]
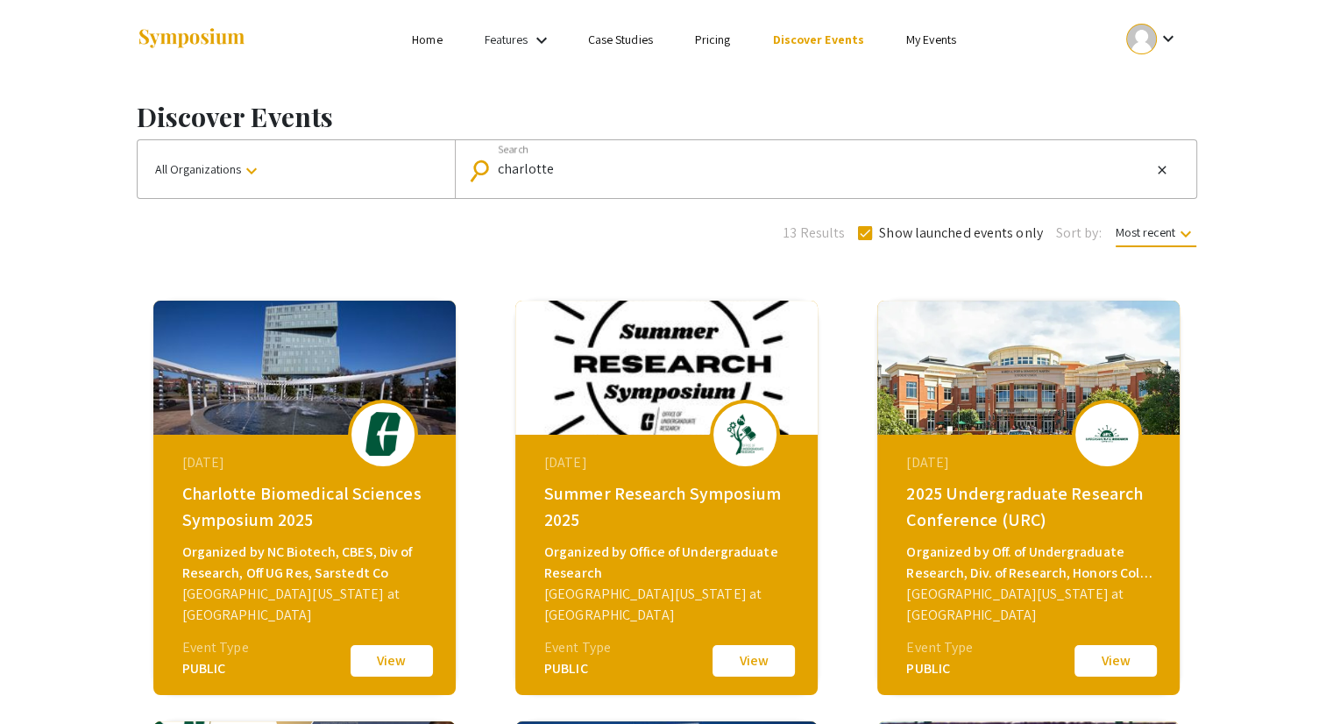
click at [863, 236] on span at bounding box center [865, 233] width 14 height 14
click at [864, 240] on input "Show launched events only" at bounding box center [864, 240] width 1 height 1
click at [861, 232] on span at bounding box center [865, 233] width 14 height 14
click at [864, 240] on input "Show launched events only" at bounding box center [864, 240] width 1 height 1
click at [861, 232] on span at bounding box center [865, 233] width 14 height 14
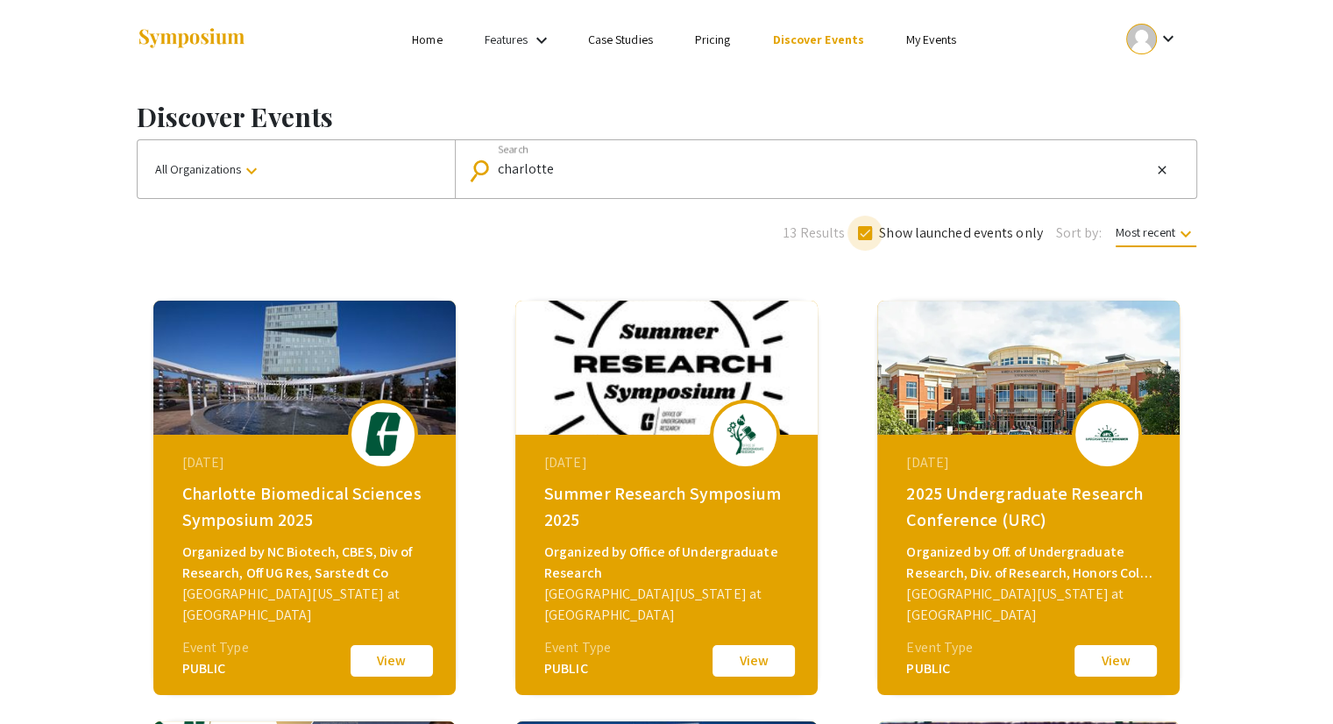
click at [864, 240] on input "Show launched events only" at bounding box center [864, 240] width 1 height 1
checkbox input "false"
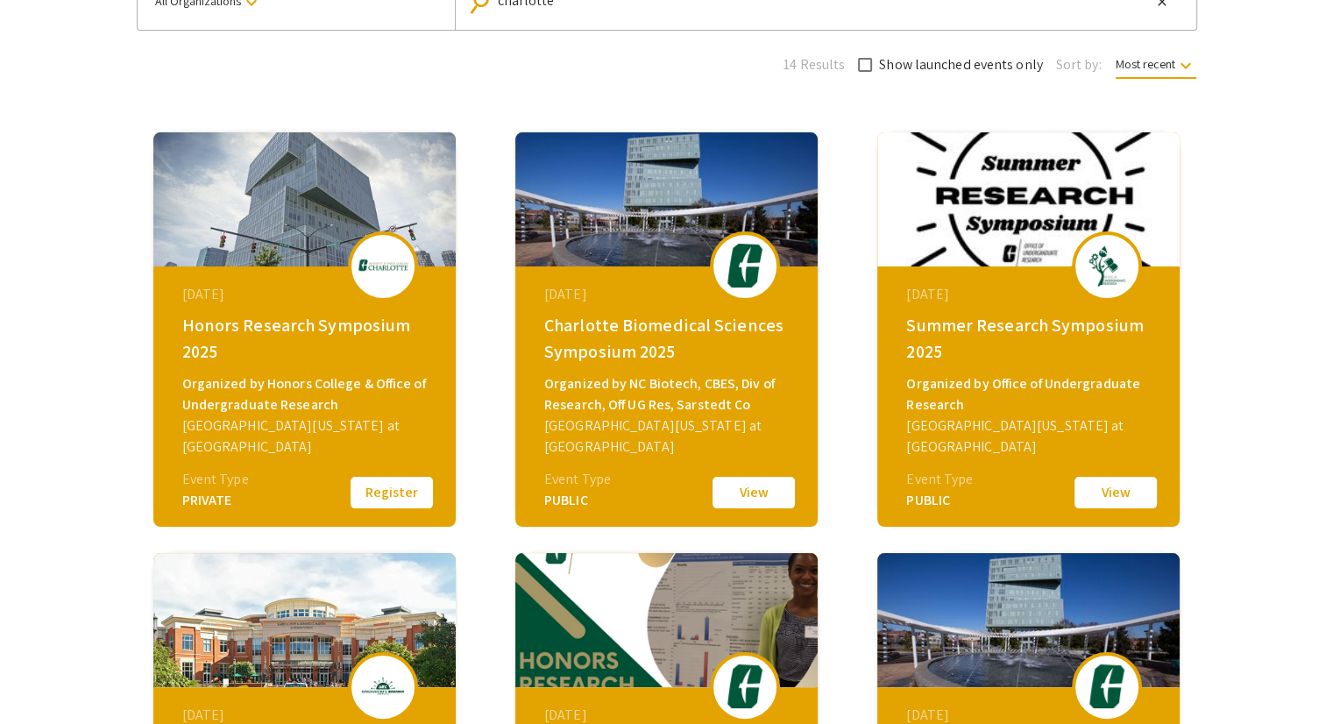
scroll to position [263, 0]
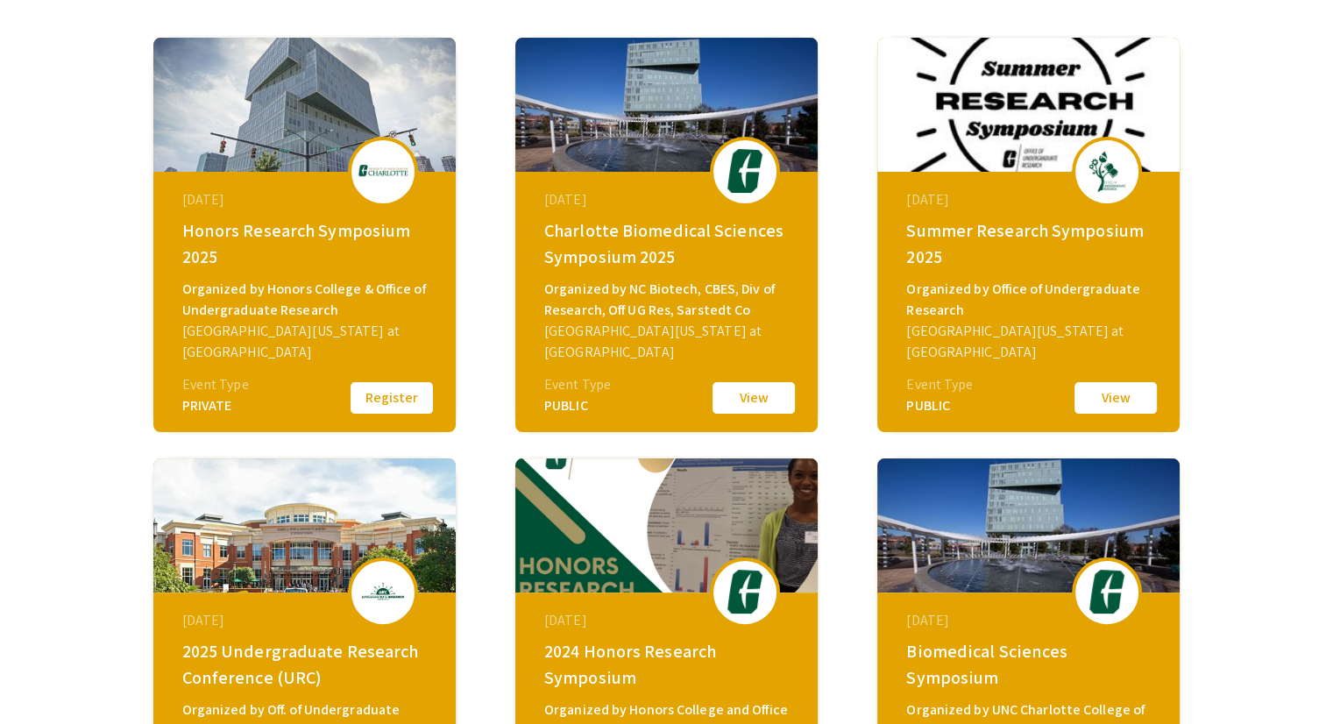
click at [352, 334] on div "University of North Carolina at Charlotte" at bounding box center [306, 342] width 249 height 42
click at [415, 395] on button "Register" at bounding box center [392, 398] width 88 height 37
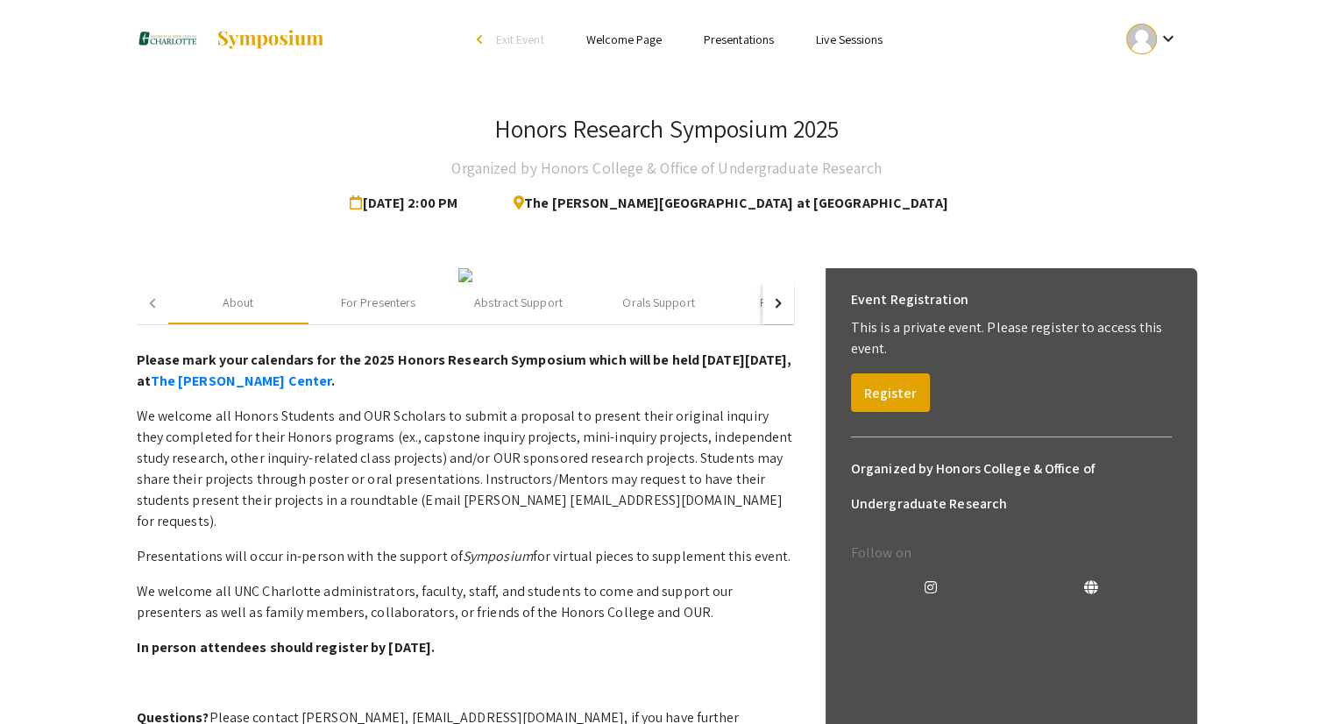
scroll to position [88, 0]
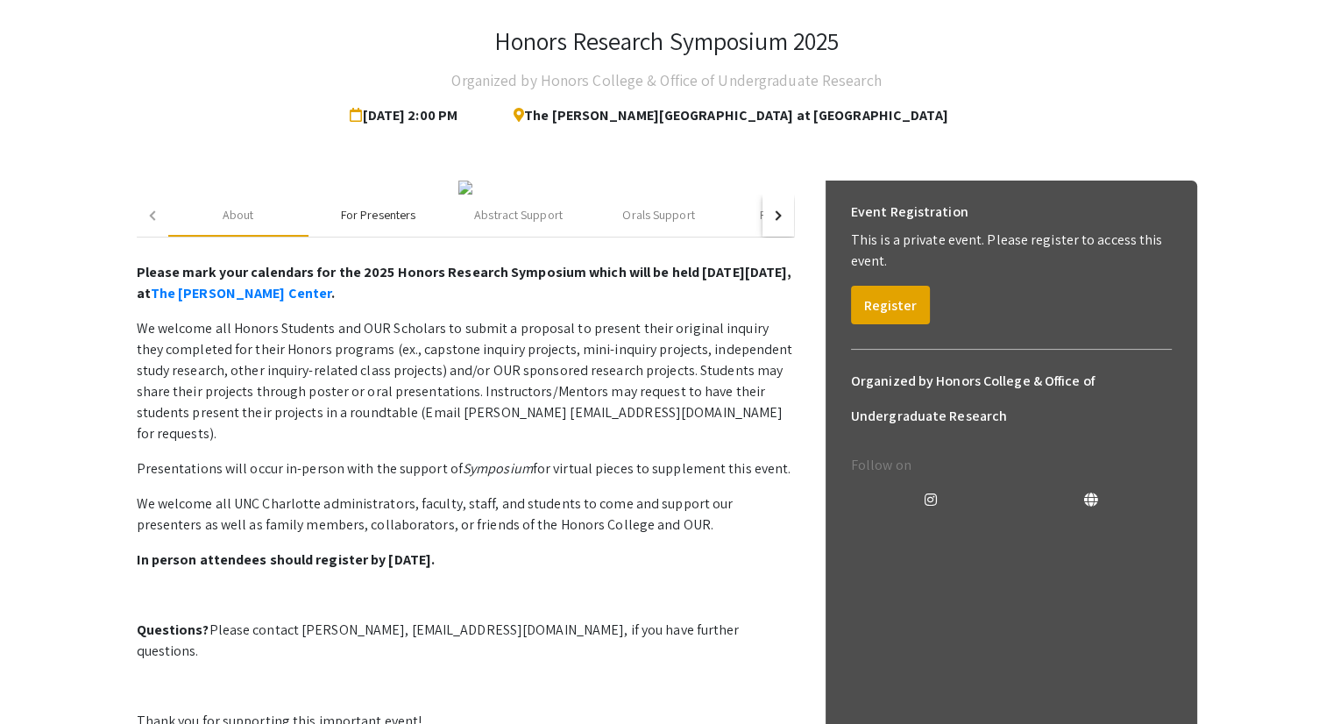
click at [409, 224] on div "For Presenters" at bounding box center [378, 215] width 75 height 18
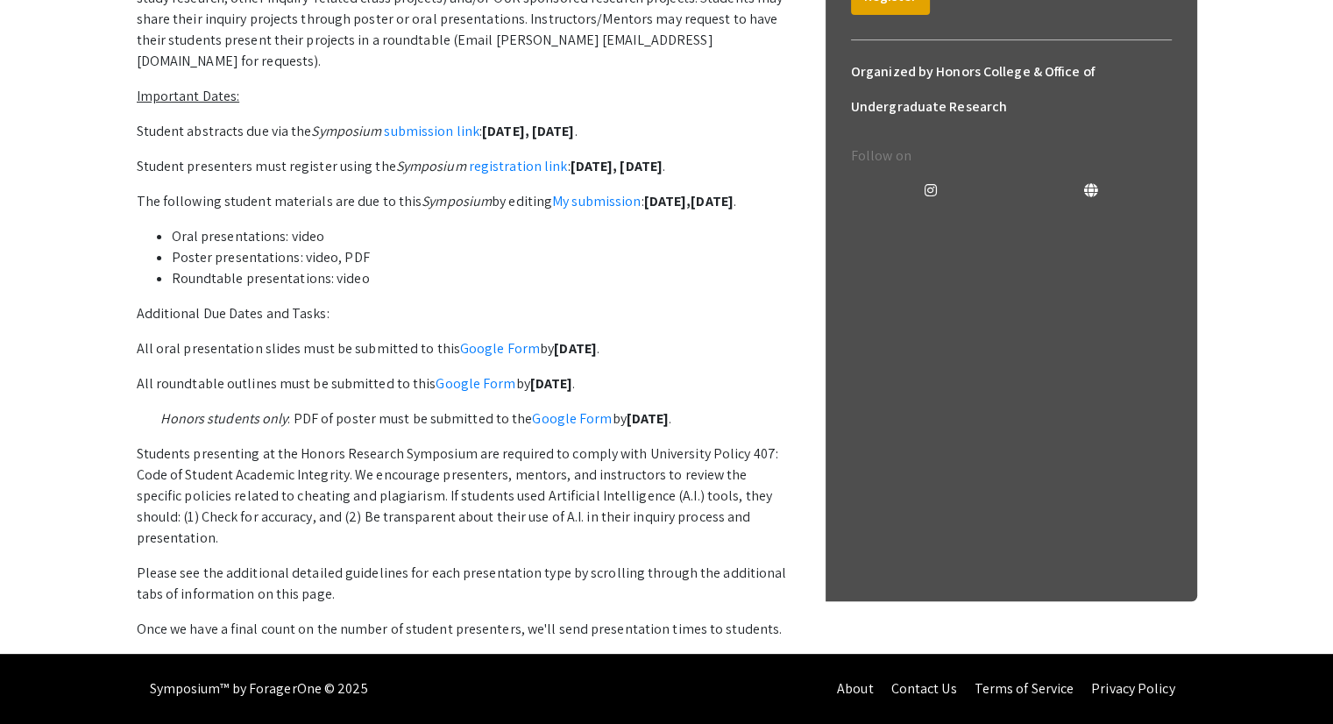
scroll to position [580, 0]
click at [437, 140] on link "submission link" at bounding box center [432, 131] width 96 height 18
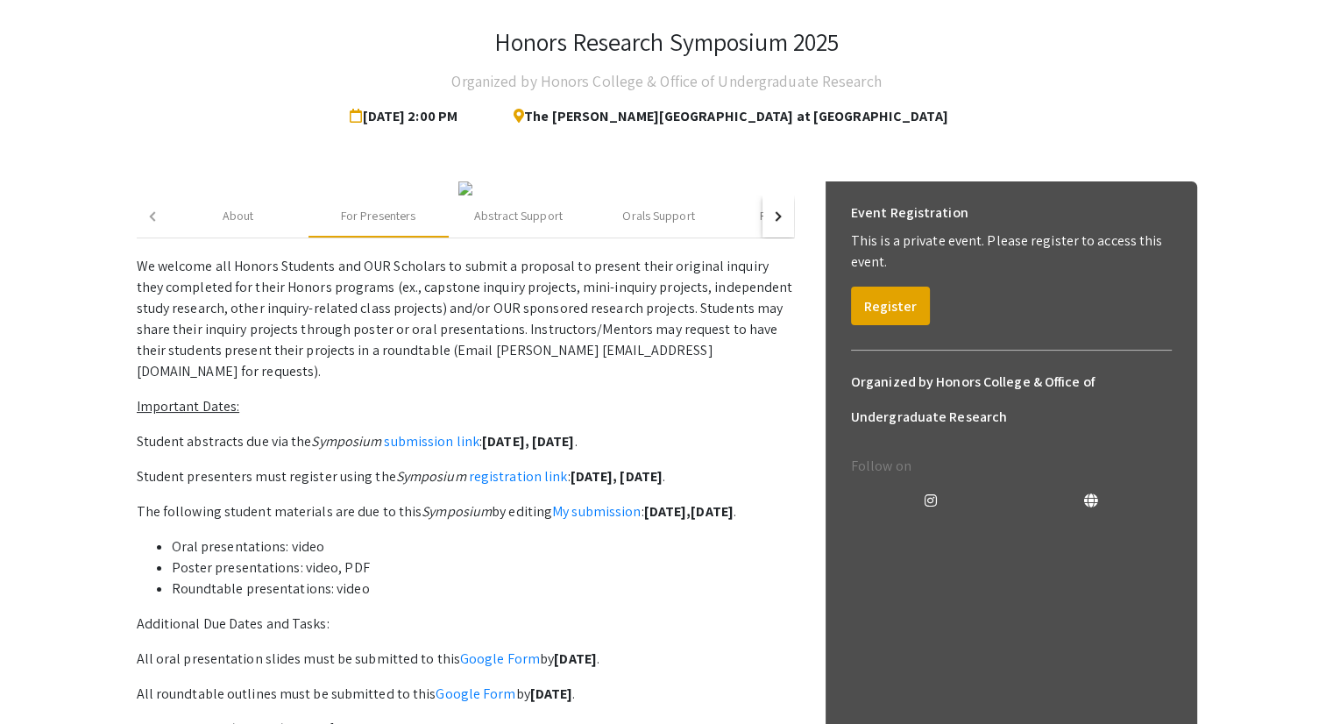
scroll to position [175, 0]
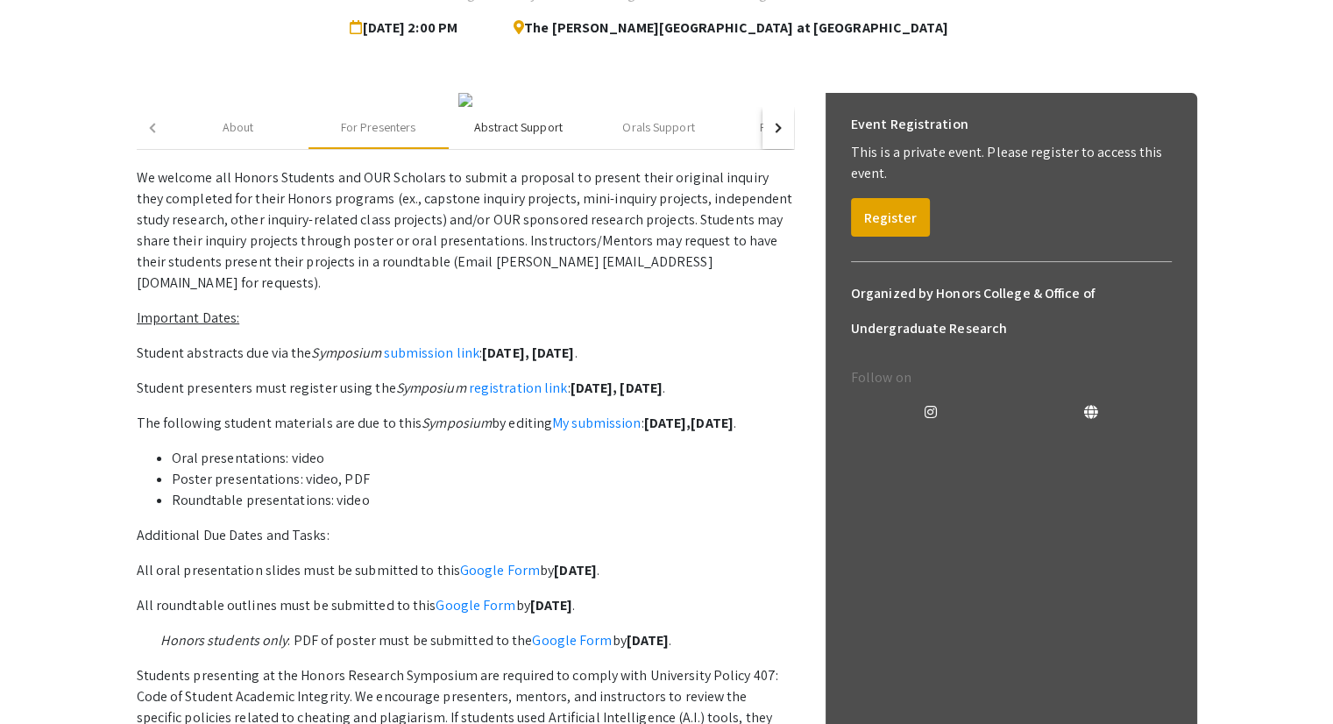
click at [487, 137] on div "Abstract Support" at bounding box center [518, 127] width 89 height 18
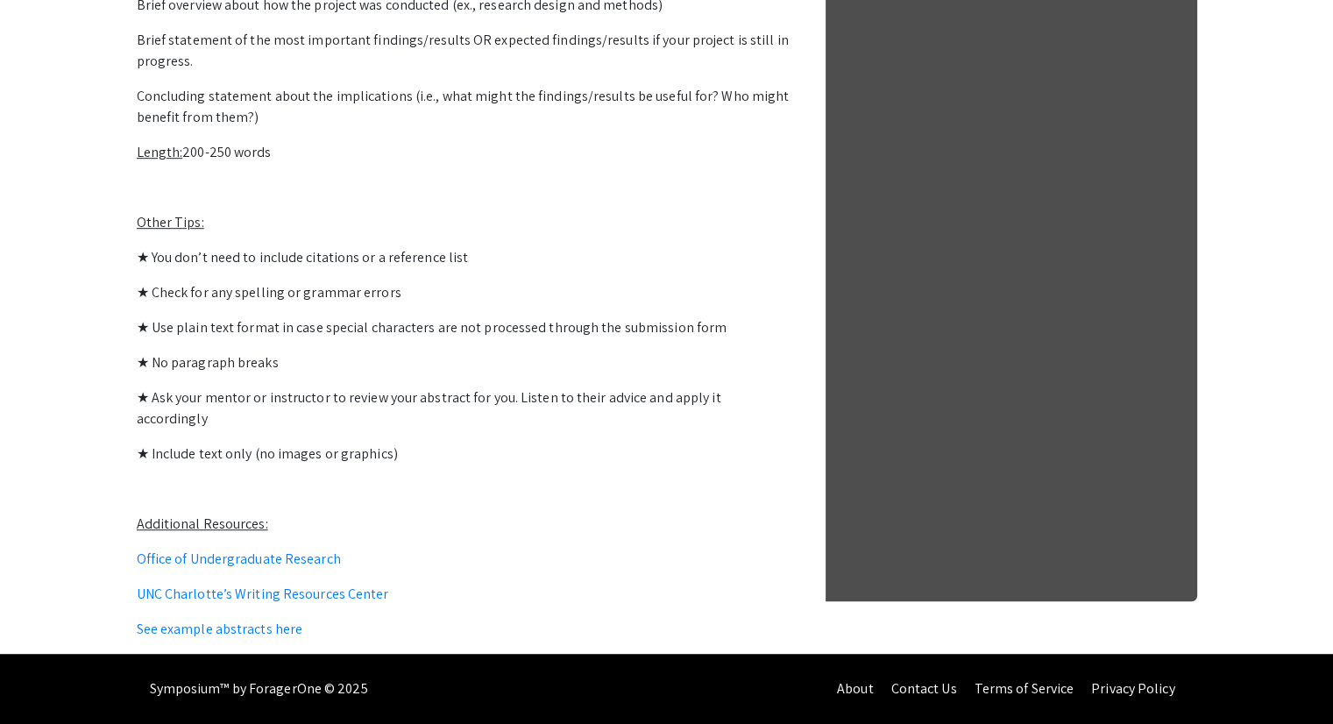
scroll to position [1289, 0]
click at [236, 626] on link "See example abstracts here" at bounding box center [220, 629] width 167 height 18
click at [225, 632] on link "See example abstracts here" at bounding box center [220, 629] width 167 height 18
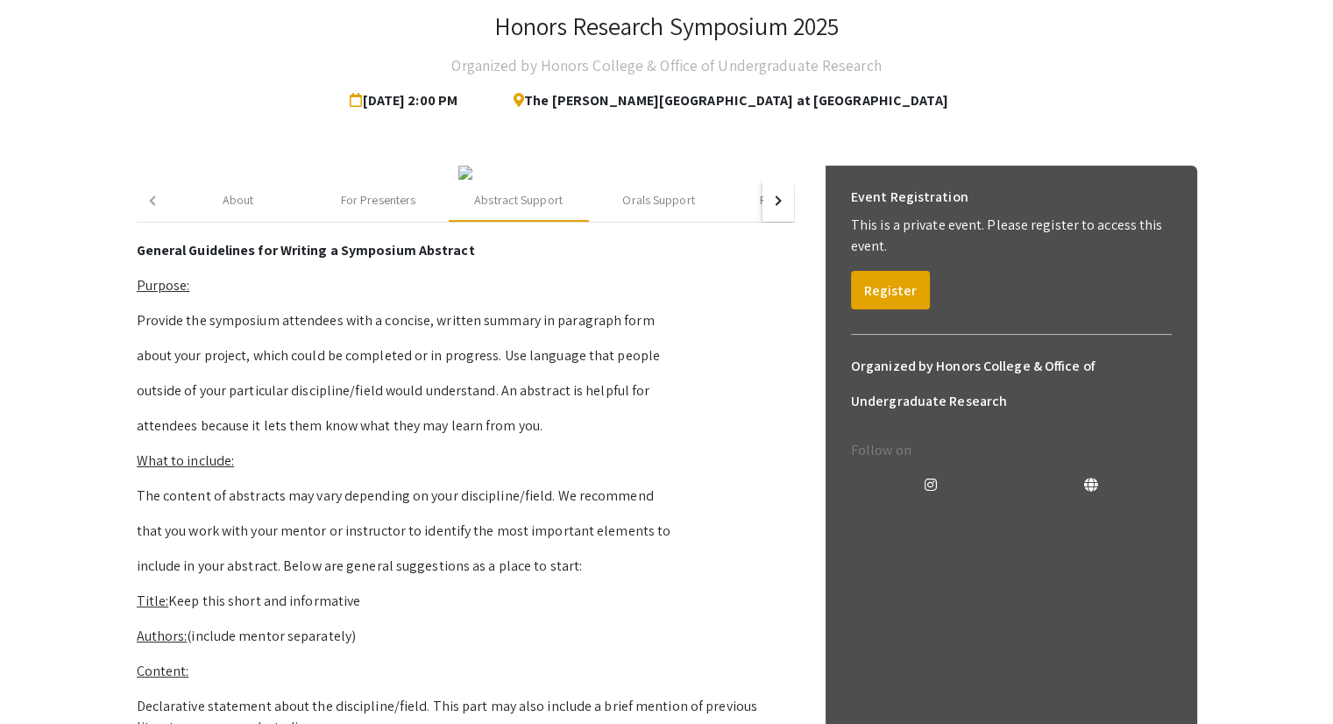
scroll to position [263, 0]
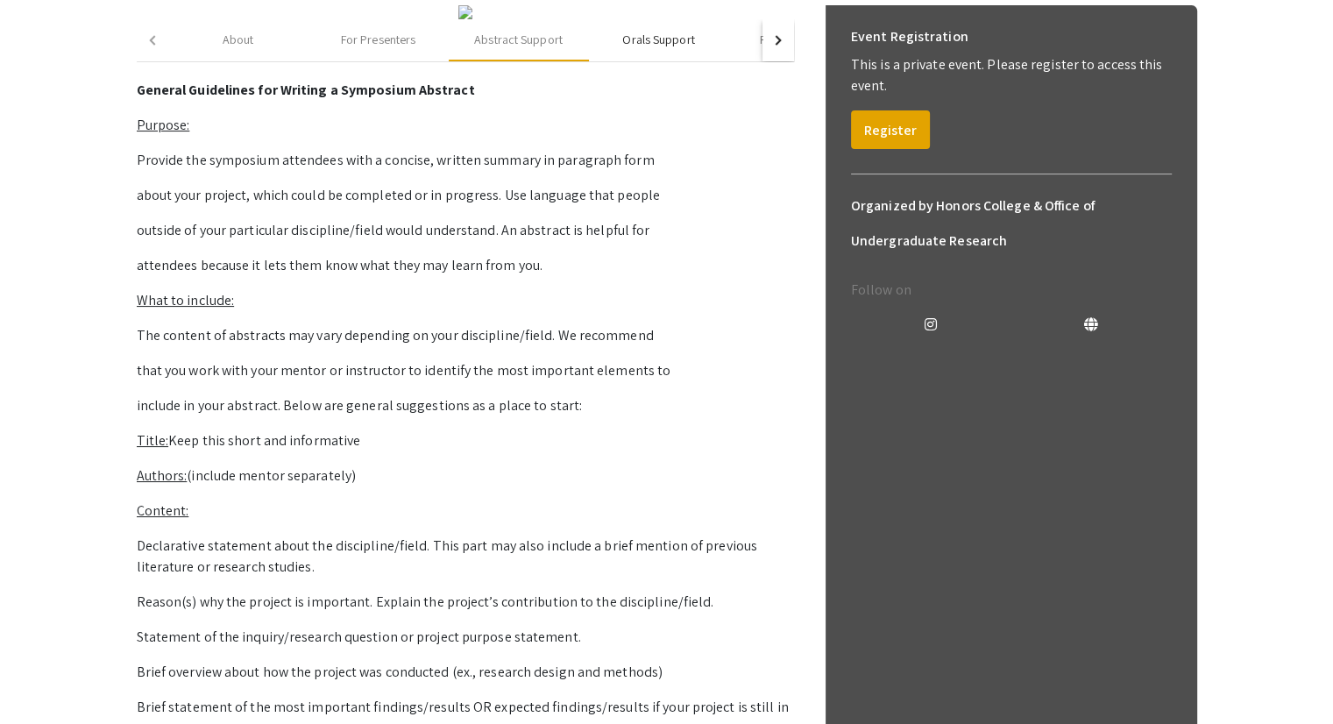
click at [638, 61] on div "Orals Support" at bounding box center [659, 40] width 140 height 42
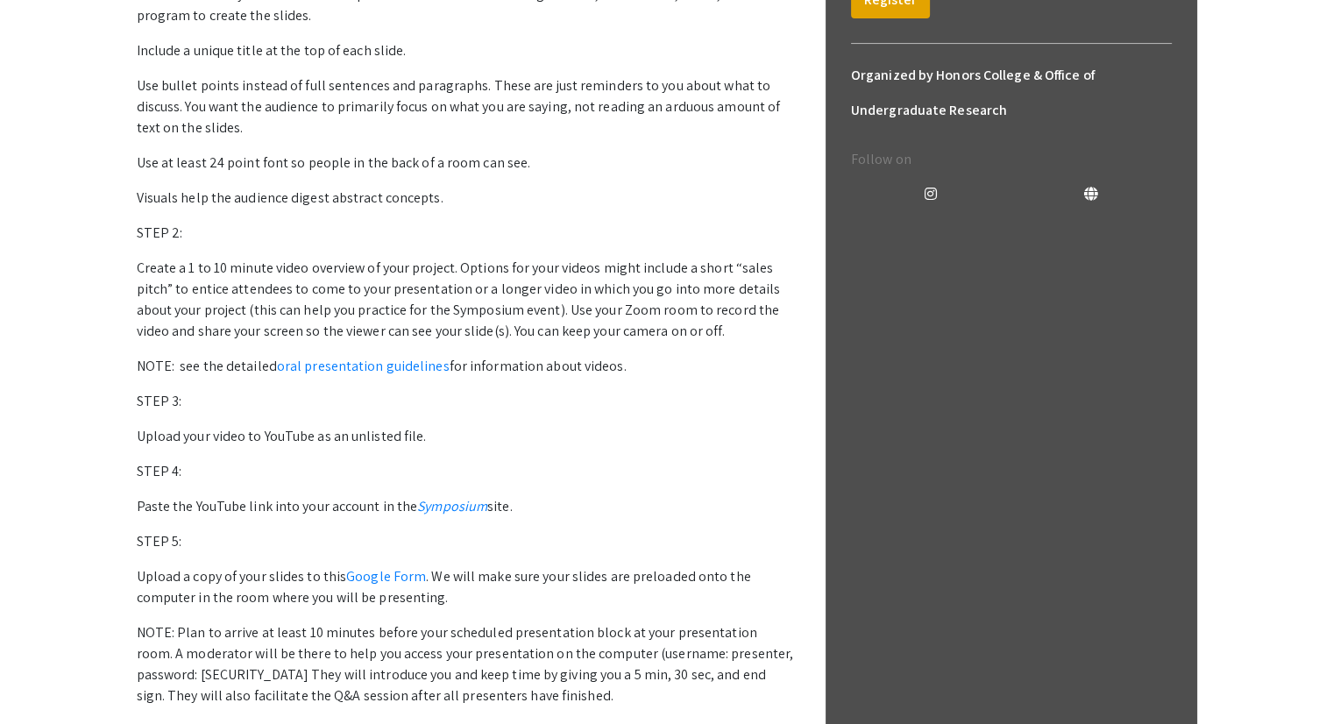
scroll to position [384, 0]
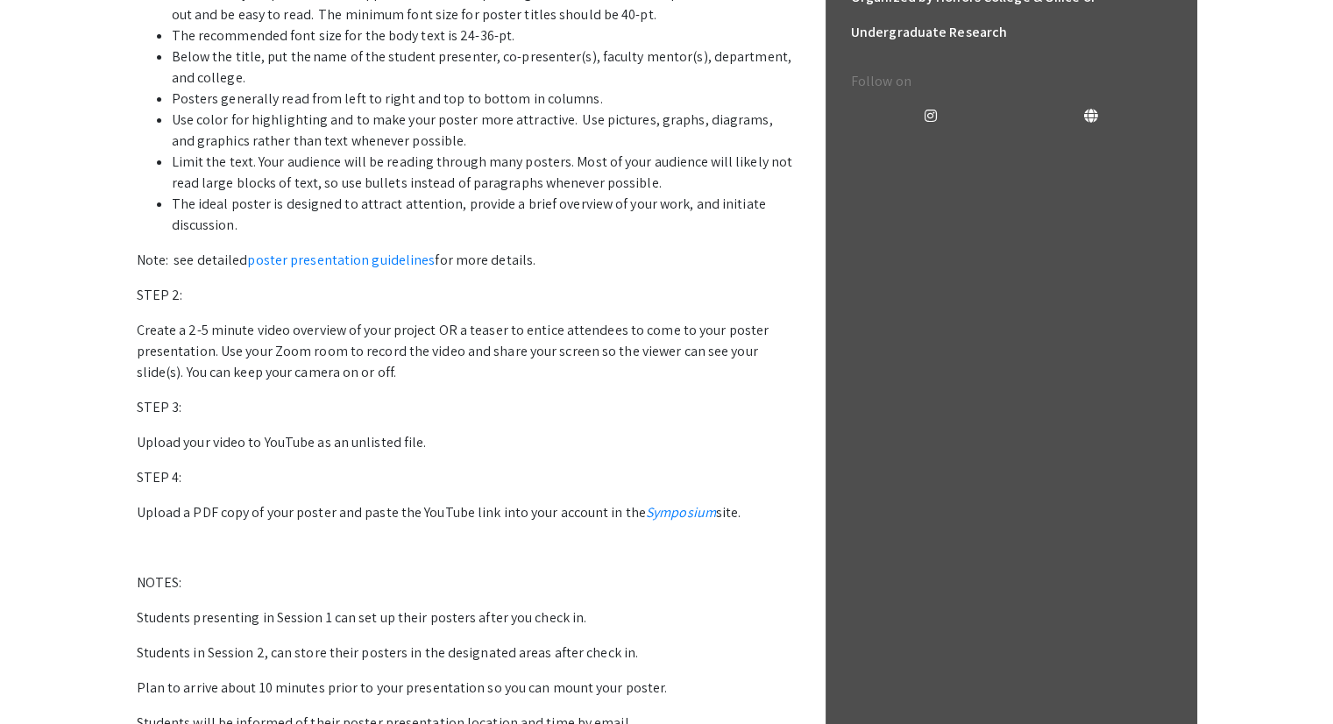
scroll to position [121, 0]
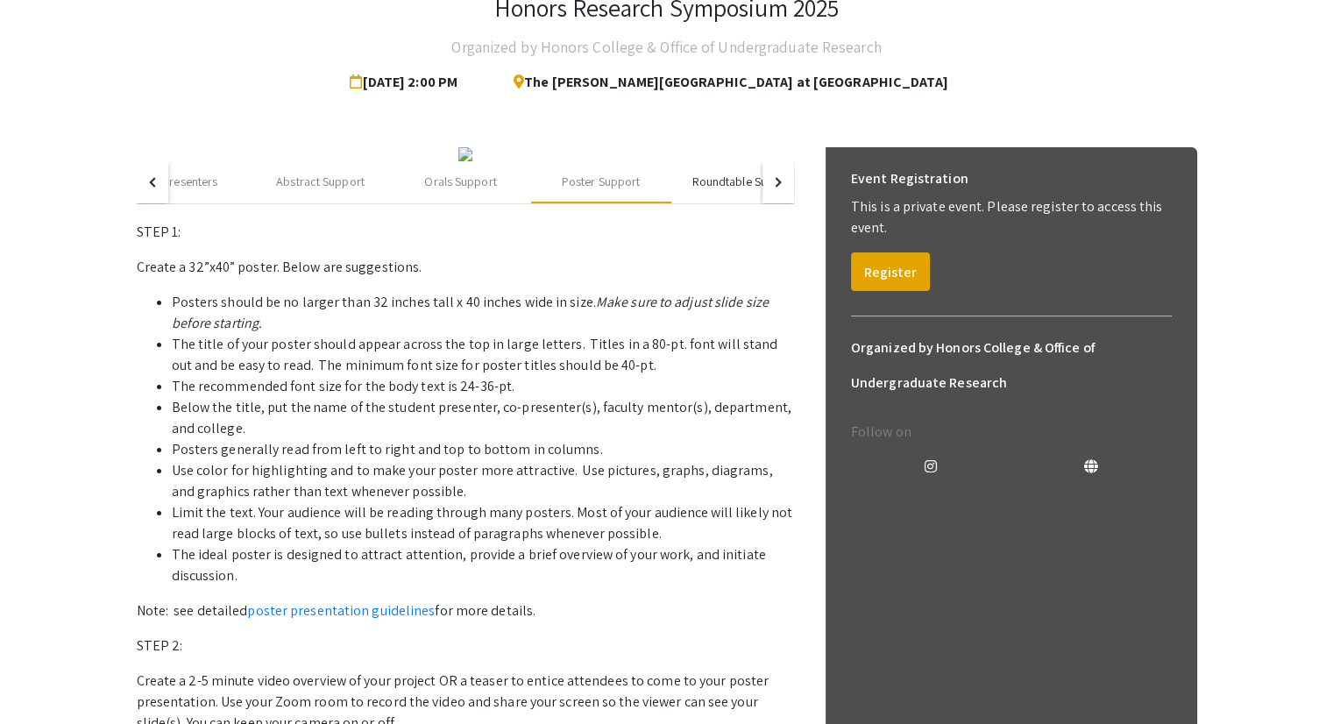
click at [698, 191] on div "Roundtable Support" at bounding box center [745, 182] width 104 height 18
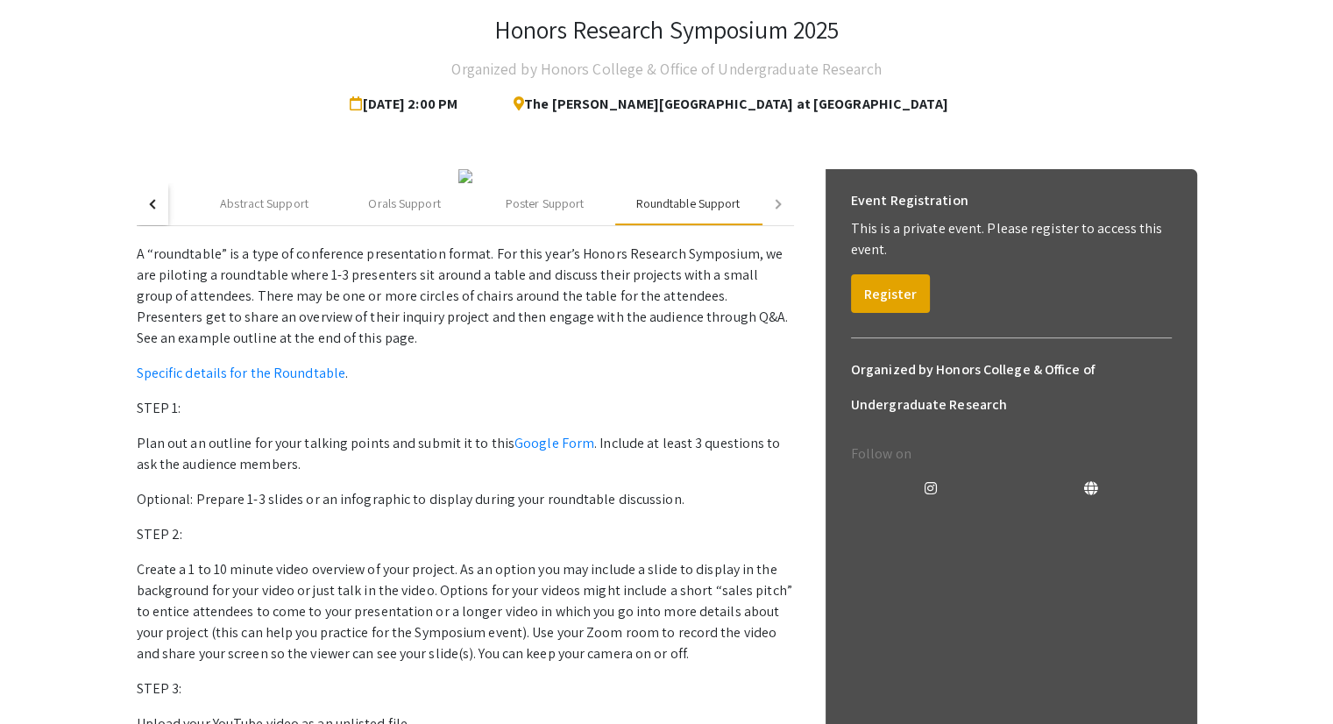
scroll to position [0, 0]
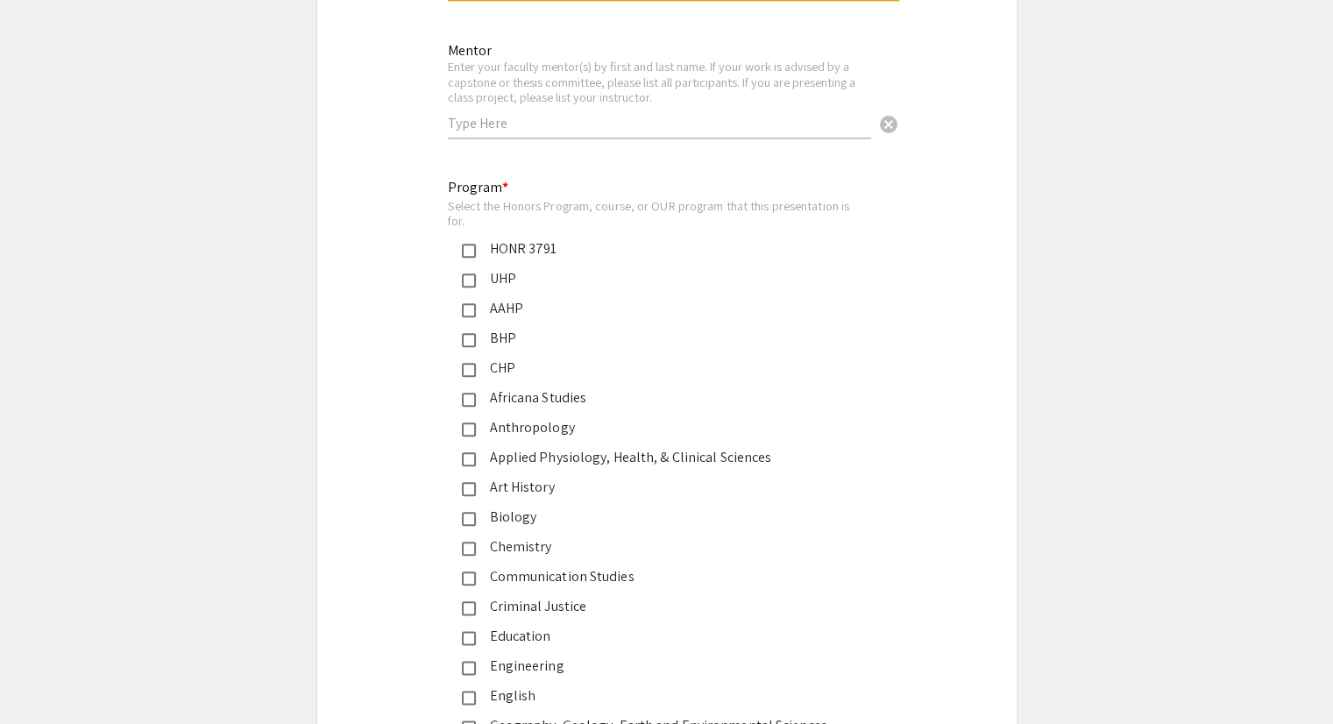
scroll to position [1929, 0]
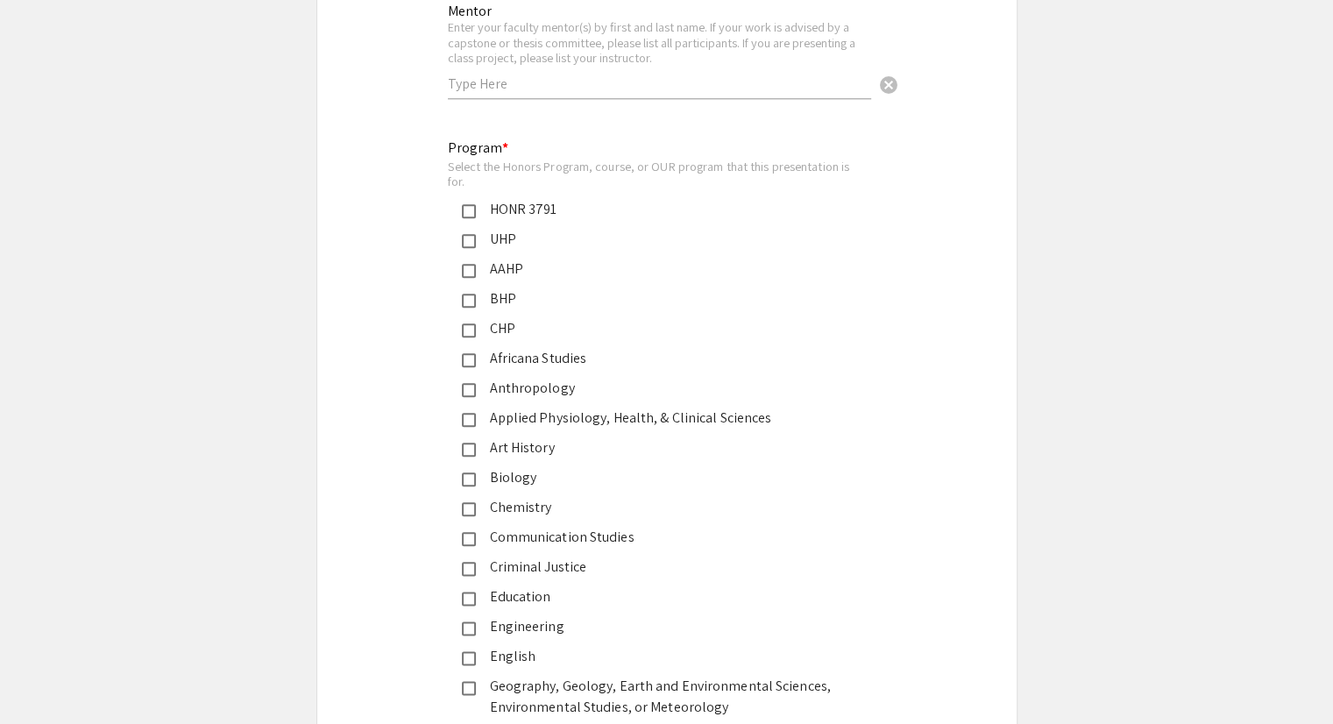
click at [742, 81] on input "text" at bounding box center [659, 84] width 423 height 18
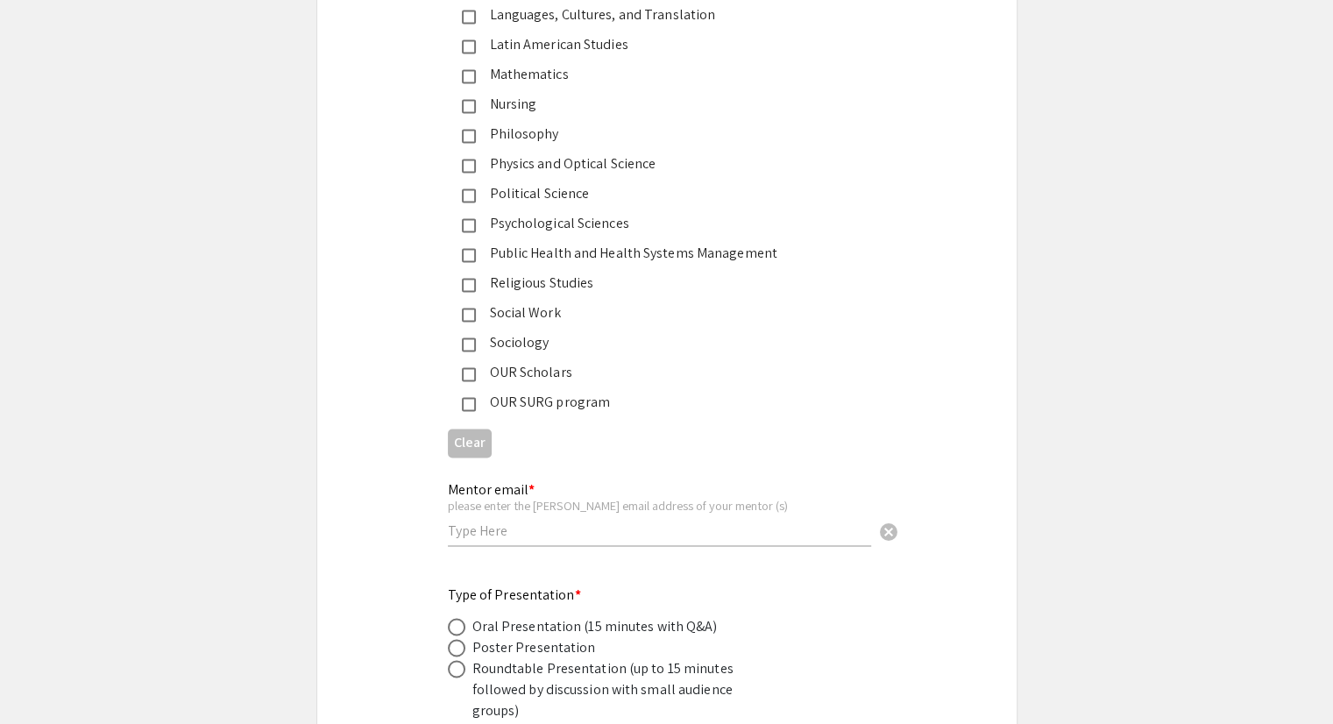
scroll to position [2718, 0]
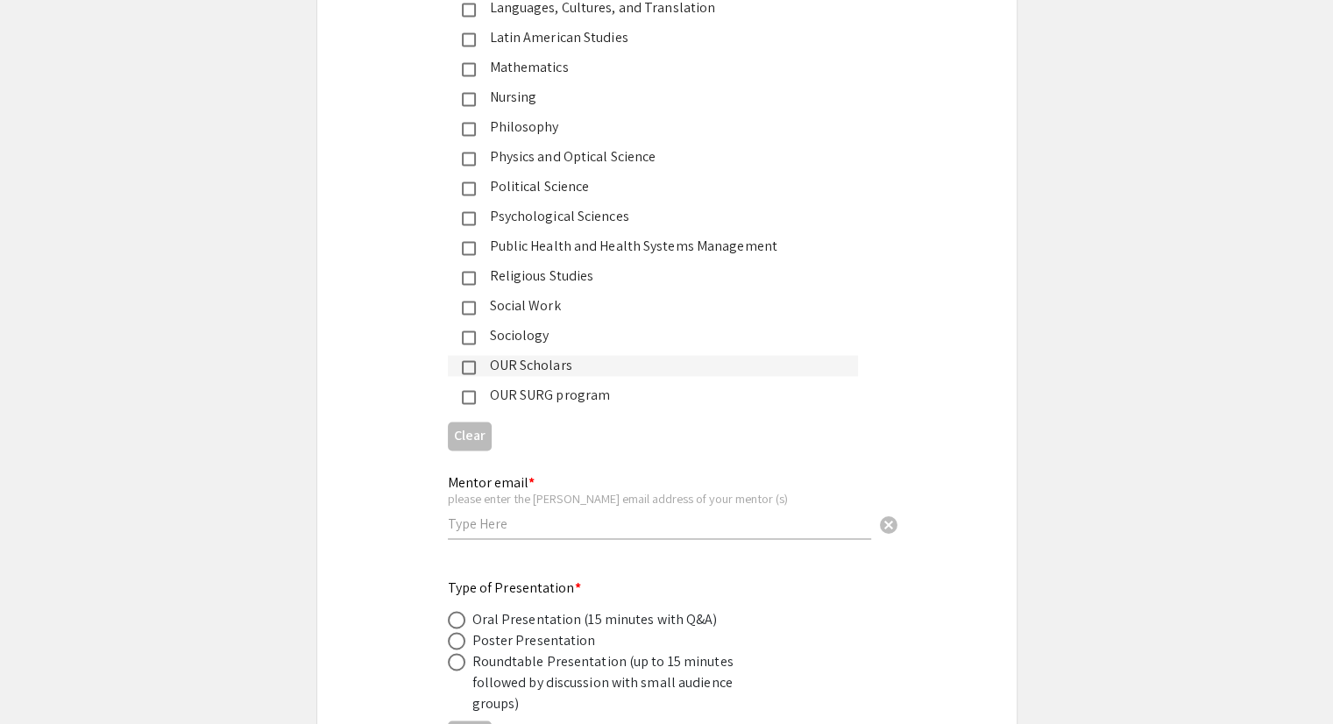
click at [470, 360] on mat-pseudo-checkbox at bounding box center [469, 367] width 14 height 14
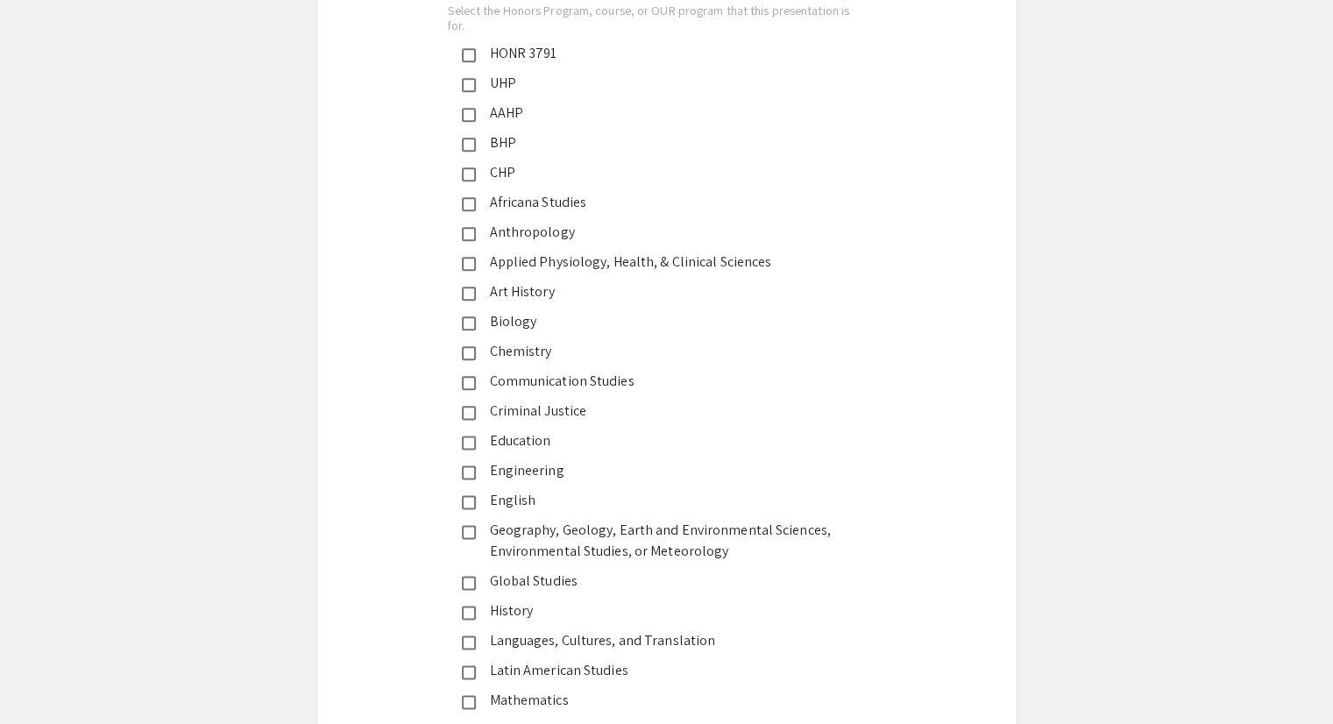
scroll to position [1845, 0]
